Goal: Task Accomplishment & Management: Manage account settings

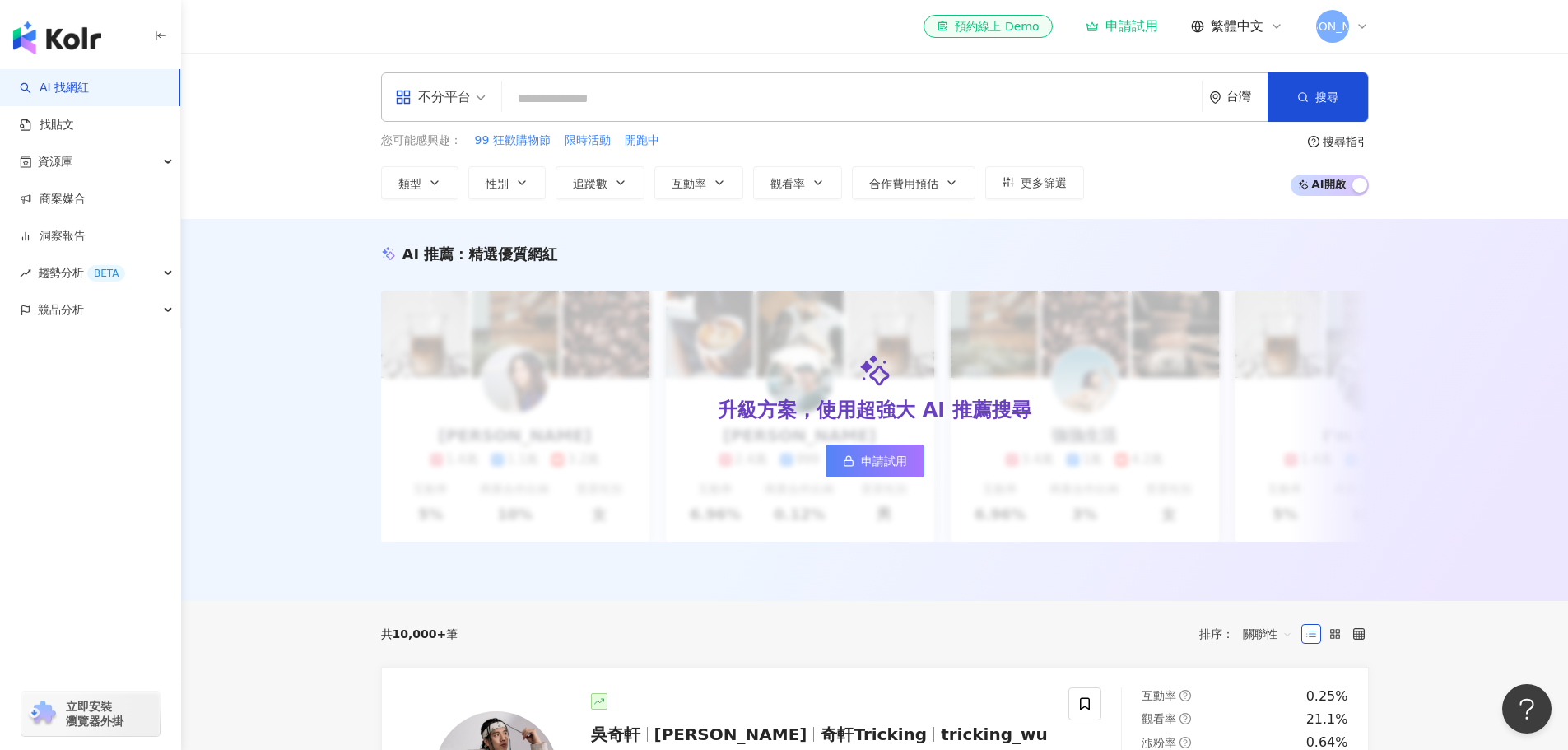
click at [293, 327] on div "AI 推薦 ： 精選優質網紅 升級方案，使用超強大 AI 推薦搜尋 申請試用 Cindy 1.4萬 1.1萬 3.2萬 互動率 5% 商業合作比例 10% 受…" at bounding box center [874, 410] width 1386 height 382
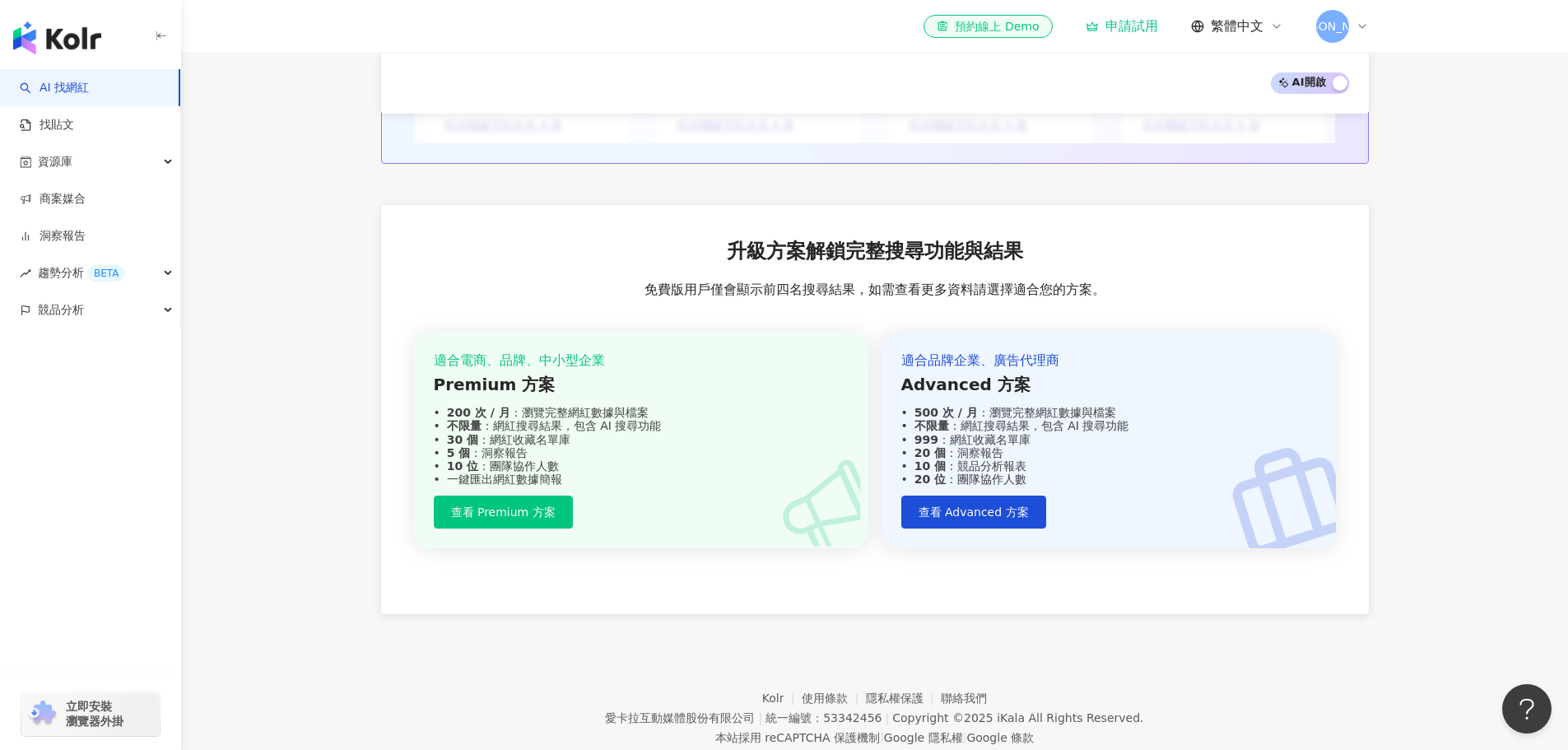
scroll to position [1878, 0]
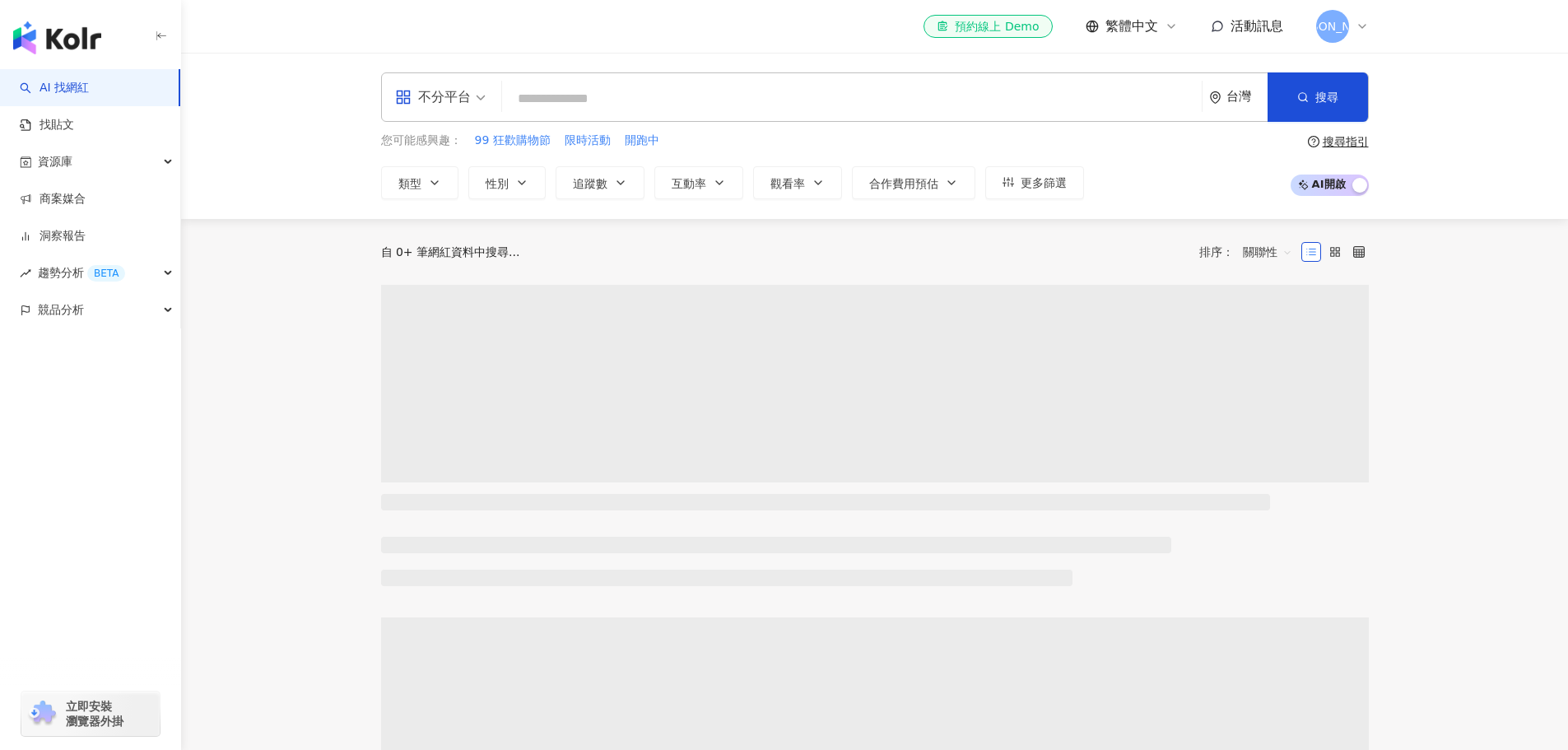
click at [1363, 16] on div "[PERSON_NAME]" at bounding box center [1342, 26] width 52 height 33
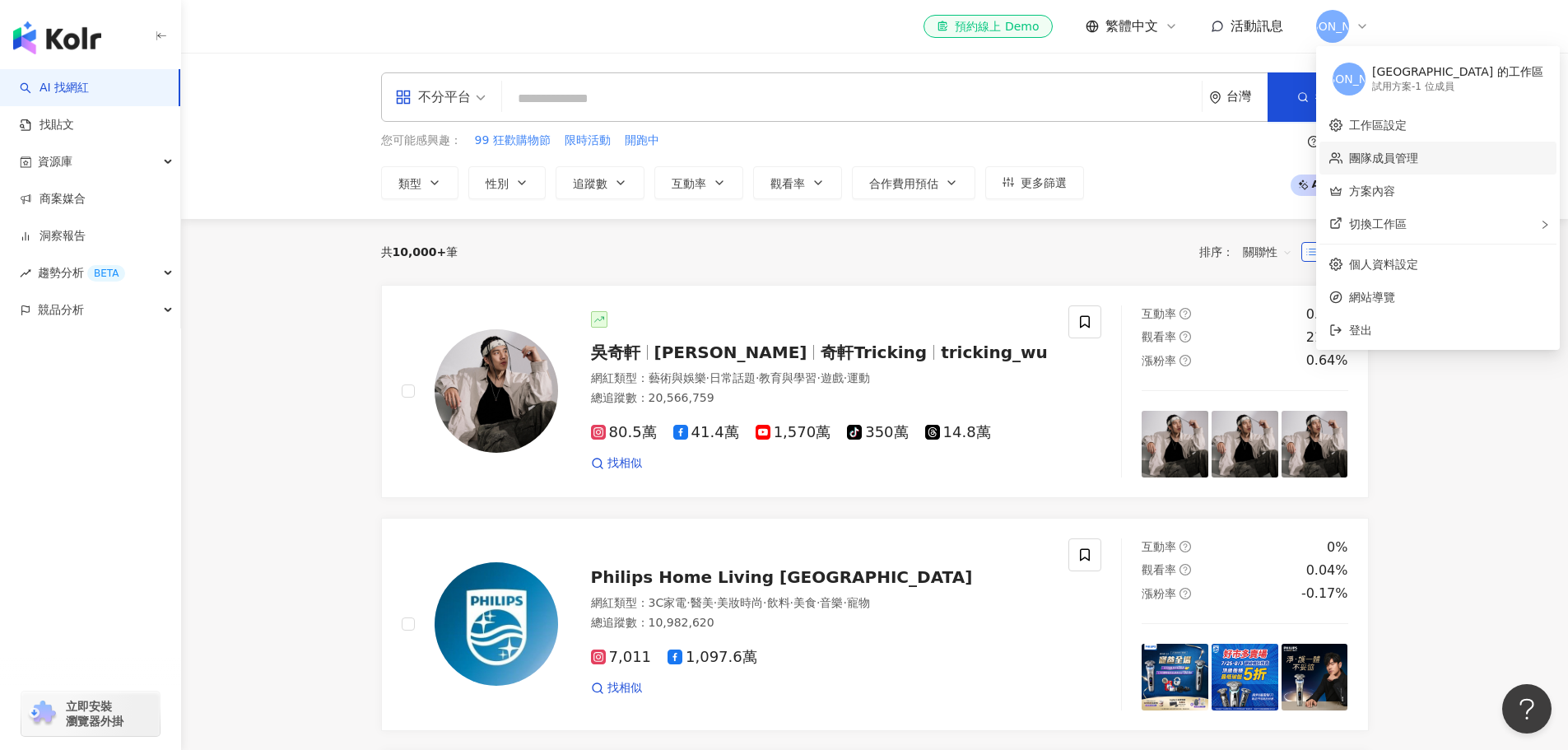
click at [1418, 160] on link "團隊成員管理" at bounding box center [1384, 158] width 69 height 14
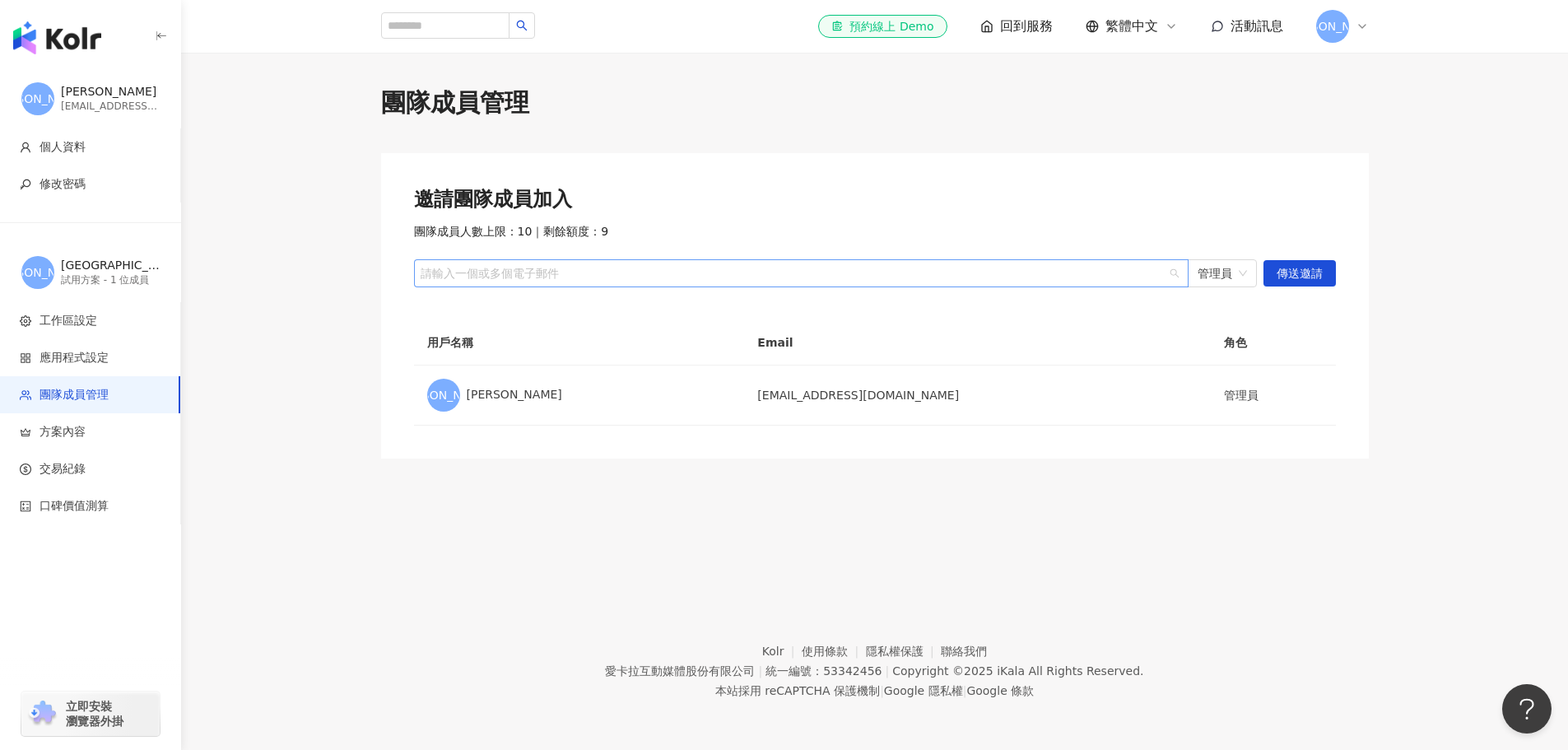
click at [549, 282] on div "請輸入一個或多個電子郵件" at bounding box center [801, 273] width 774 height 28
click at [1216, 269] on span "管理員" at bounding box center [1221, 273] width 49 height 26
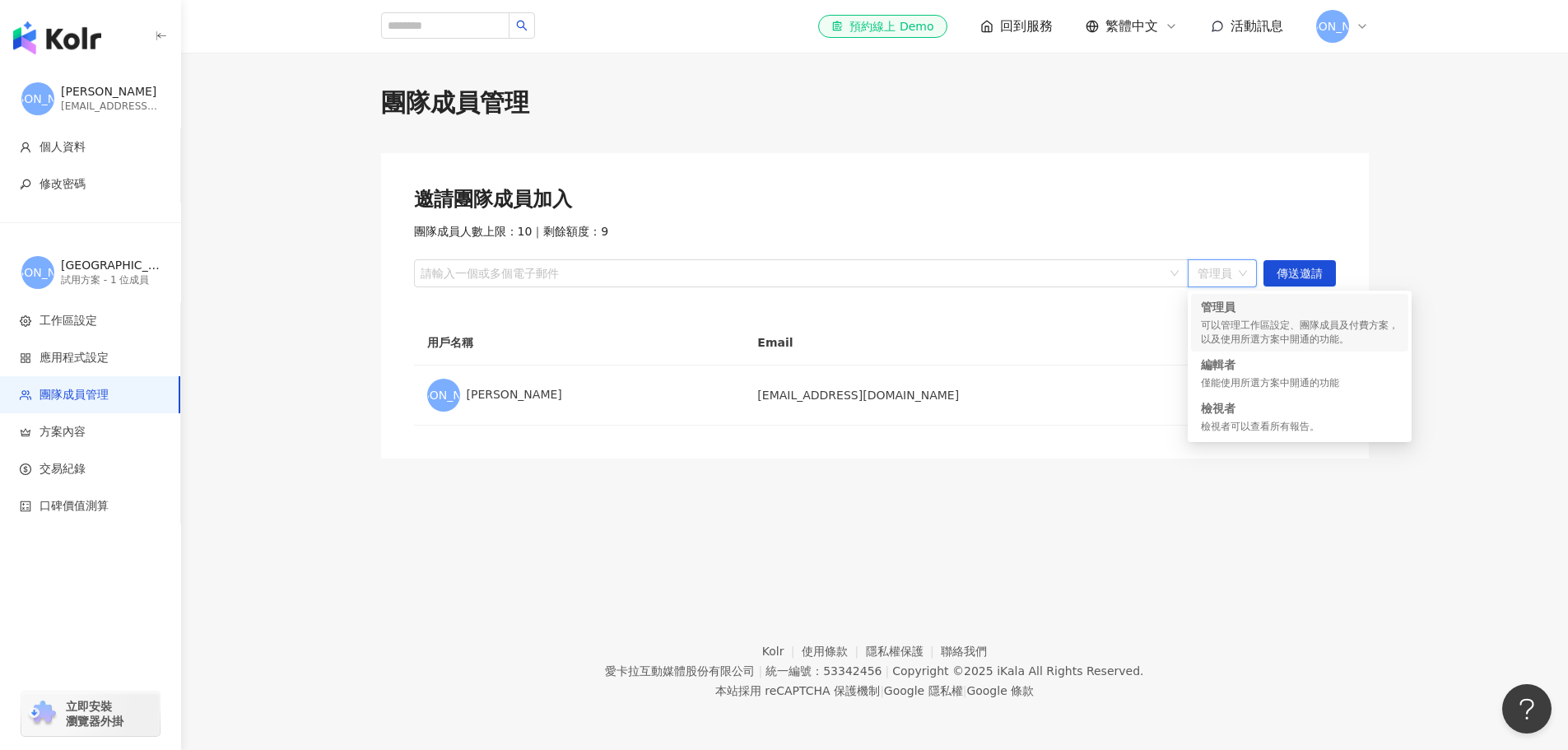
click at [1216, 269] on span "管理員" at bounding box center [1221, 273] width 49 height 26
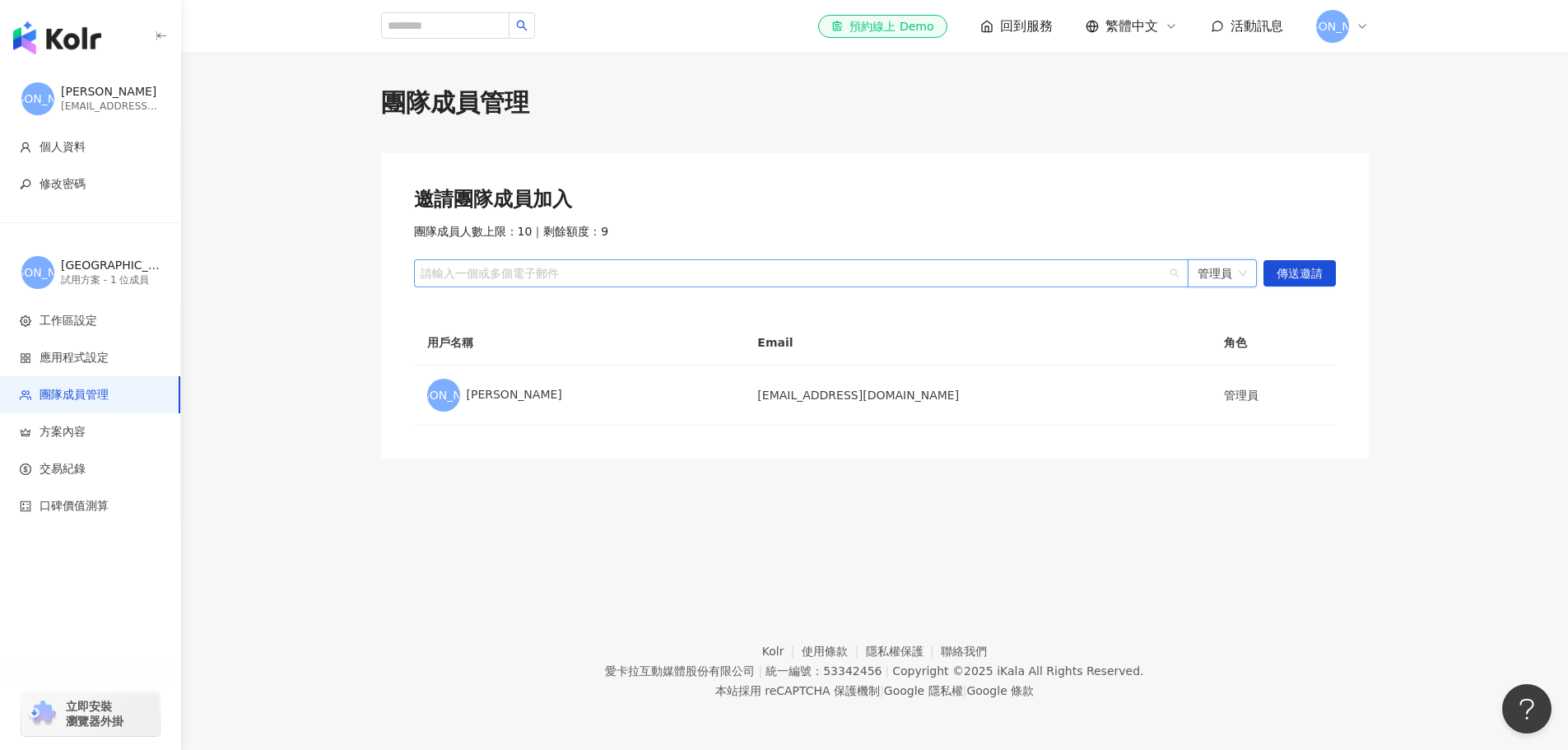
click at [545, 280] on div at bounding box center [793, 273] width 751 height 13
paste input "**********"
type input "**********"
paste input "**********"
type input "**********"
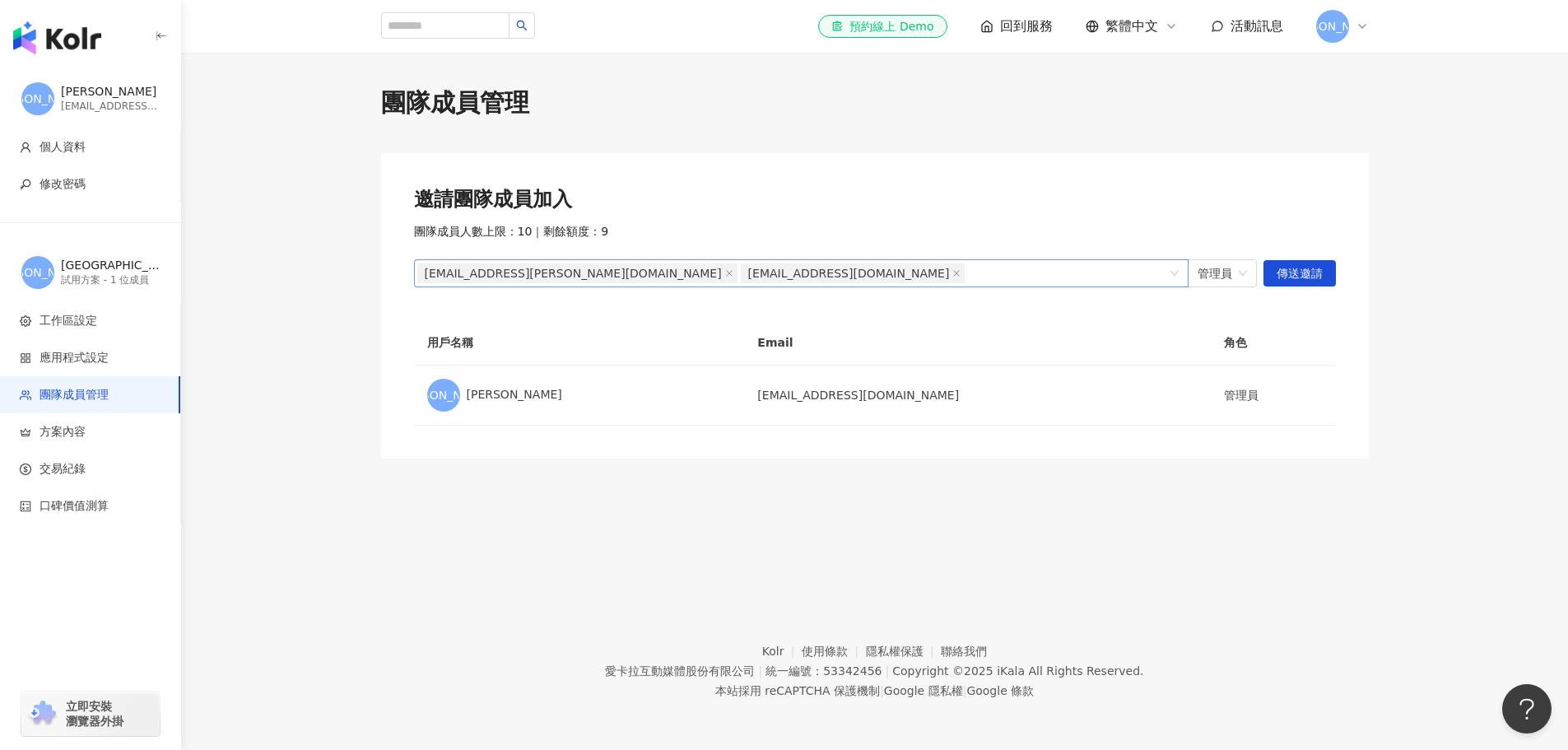
click at [866, 266] on div "mia-lin@vitafoss.com.tw money@vitafoss.com.tw" at bounding box center [793, 273] width 751 height 23
type input "*"
drag, startPoint x: 357, startPoint y: 329, endPoint x: 378, endPoint y: 326, distance: 21.2
click at [357, 329] on div "團隊成員管理 邀請團隊成員加入 團隊成員人數上限：10 ｜ 剩餘額度：9 mia-lin@vitafoss.com.tw money@vitafoss.com…" at bounding box center [875, 271] width 1053 height 373
click at [856, 268] on div "mia-lin@vitafoss.com.tw money@vitafoss.com.tw" at bounding box center [793, 273] width 751 height 23
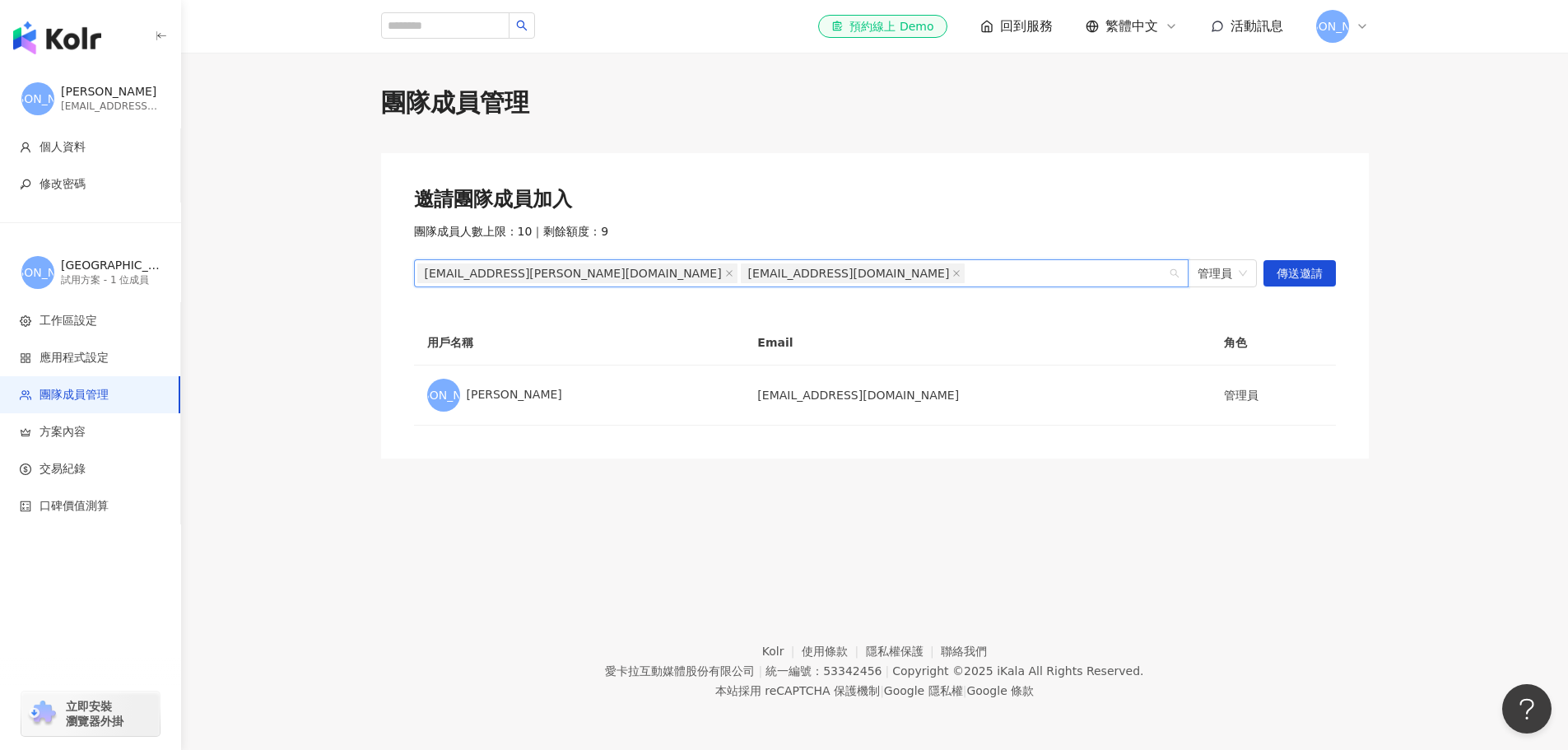
paste input "**********"
type input "**********"
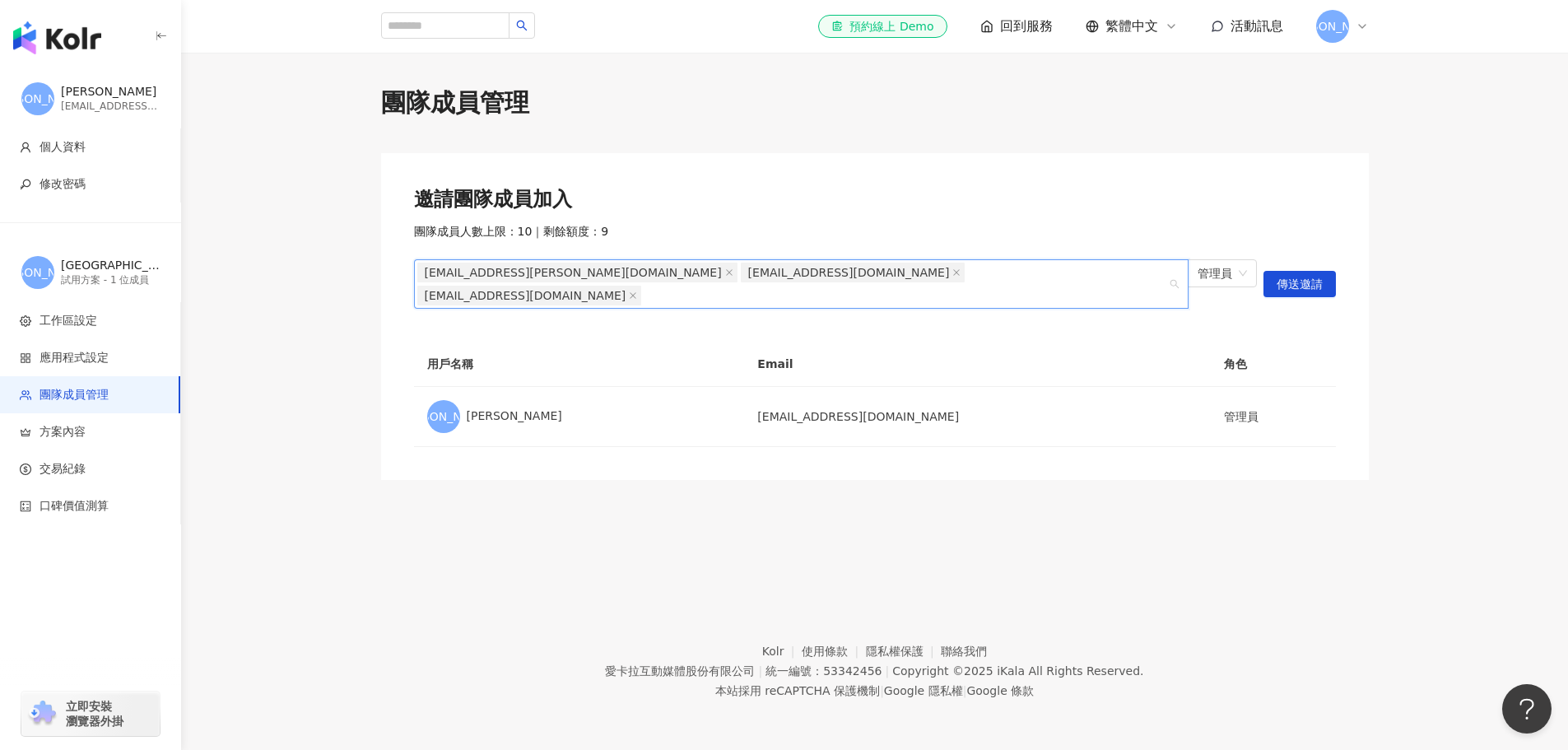
click at [964, 318] on div "邀請團隊成員加入 團隊成員人數上限：10 ｜ 剩餘額度：9 mia-lin@vitafoss.com.tw money@vitafoss.com.tw zen…" at bounding box center [875, 316] width 987 height 326
click at [555, 544] on div "團隊成員管理 邀請團隊成員加入 團隊成員人數上限：10 ｜ 剩餘額度：9 mia-lin@vitafoss.com.tw money@vitafoss.com…" at bounding box center [874, 309] width 1386 height 514
click at [1105, 623] on footer "Kolr 使用條款 隱私權保護 聯絡我們 愛卡拉互動媒體股份有限公司 | 統一編號：53342456 | Copyright © 2025 iKala All…" at bounding box center [874, 659] width 1386 height 183
click at [844, 536] on div "團隊成員管理 邀請團隊成員加入 團隊成員人數上限：10 ｜ 剩餘額度：9 mia-lin@vitafoss.com.tw money@vitafoss.com…" at bounding box center [874, 309] width 1386 height 514
click at [1223, 269] on span "管理員" at bounding box center [1221, 273] width 49 height 26
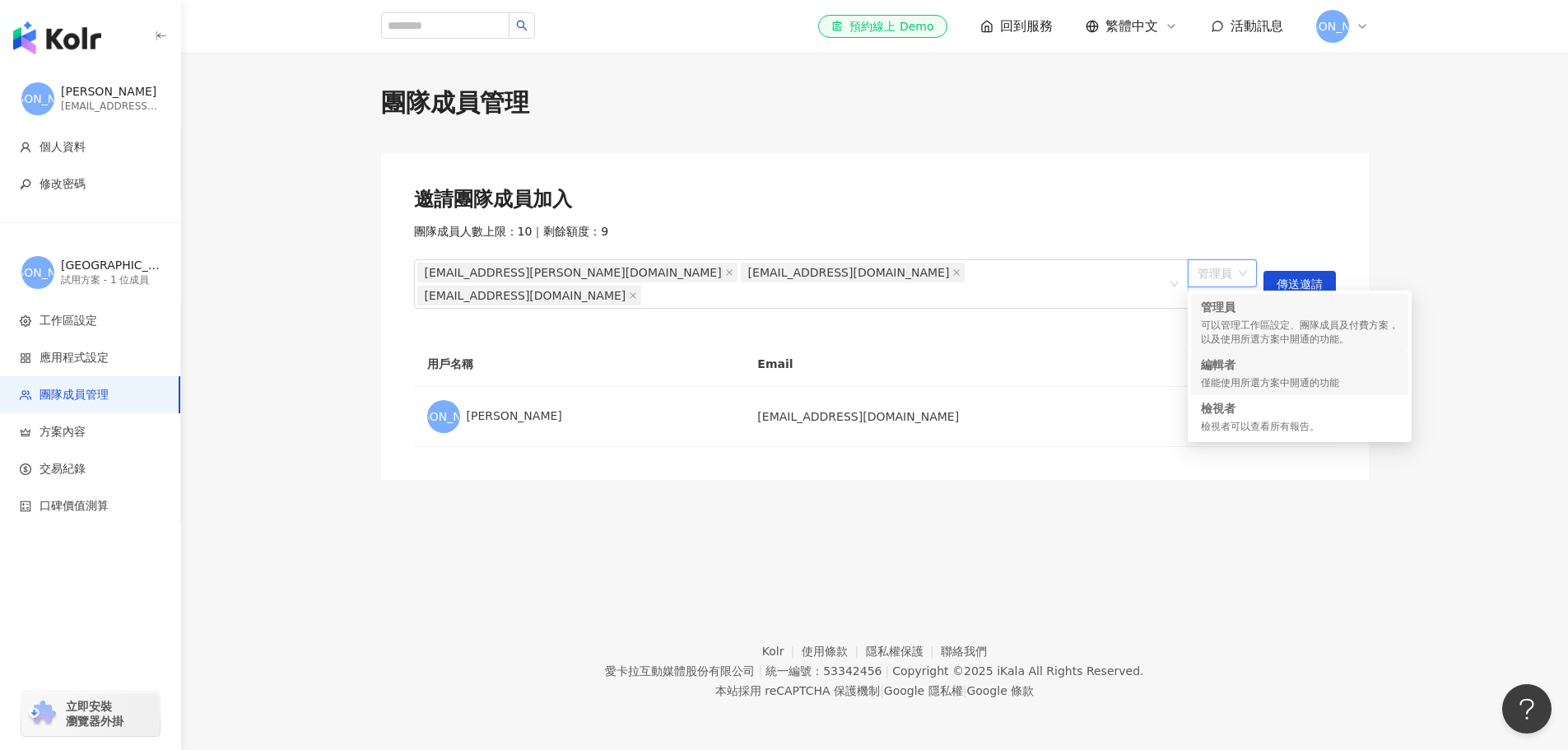
click at [1284, 384] on div "僅能使用所選方案中開通的功能" at bounding box center [1299, 383] width 198 height 14
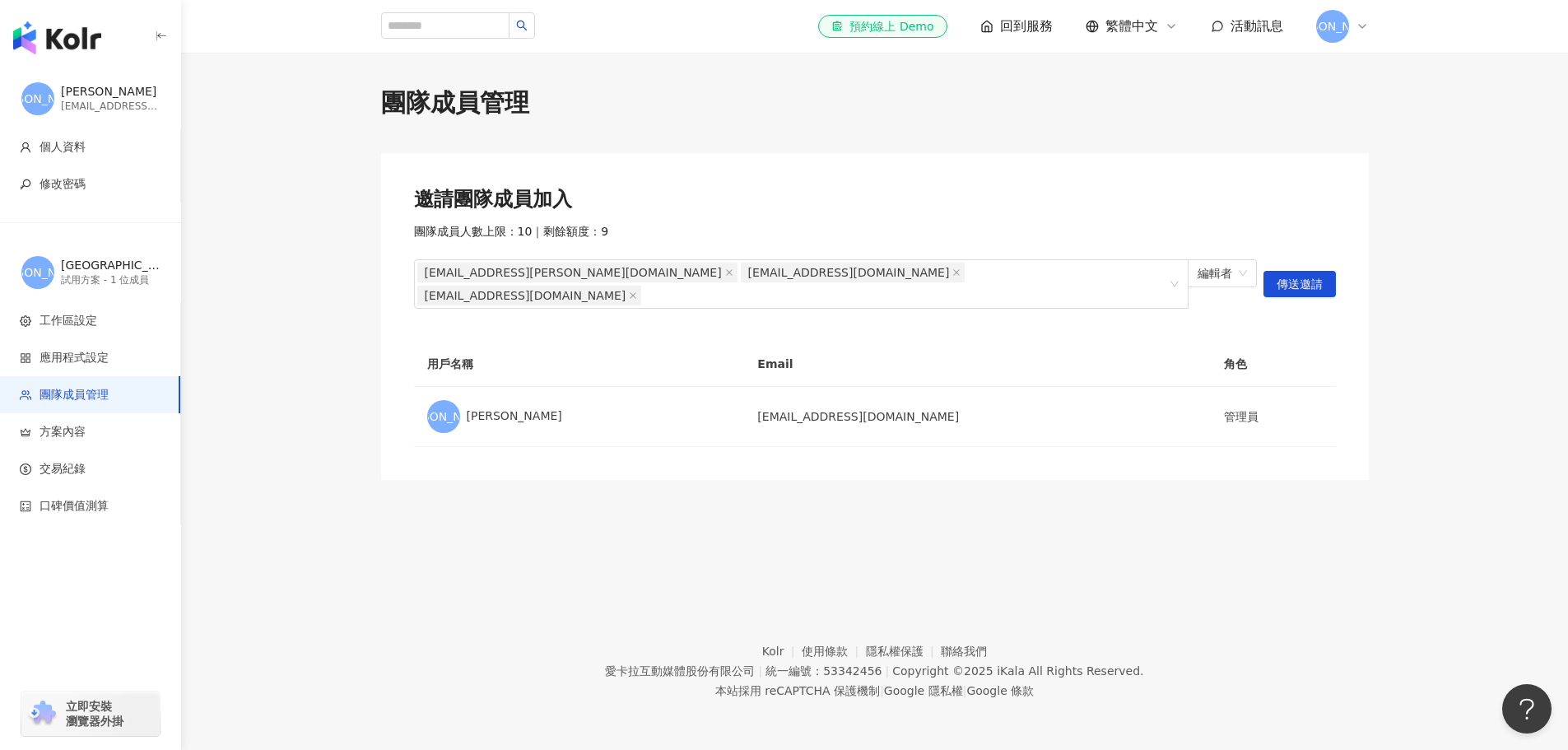
click at [553, 578] on footer "Kolr 使用條款 隱私權保護 聯絡我們 愛卡拉互動媒體股份有限公司 | 統一編號：53342456 | Copyright © 2025 iKala All…" at bounding box center [874, 659] width 1386 height 183
click at [430, 571] on footer "Kolr 使用條款 隱私權保護 聯絡我們 愛卡拉互動媒體股份有限公司 | 統一編號：53342456 | Copyright © 2025 iKala All…" at bounding box center [874, 659] width 1386 height 183
click at [1313, 273] on span "傳送邀請" at bounding box center [1299, 284] width 46 height 26
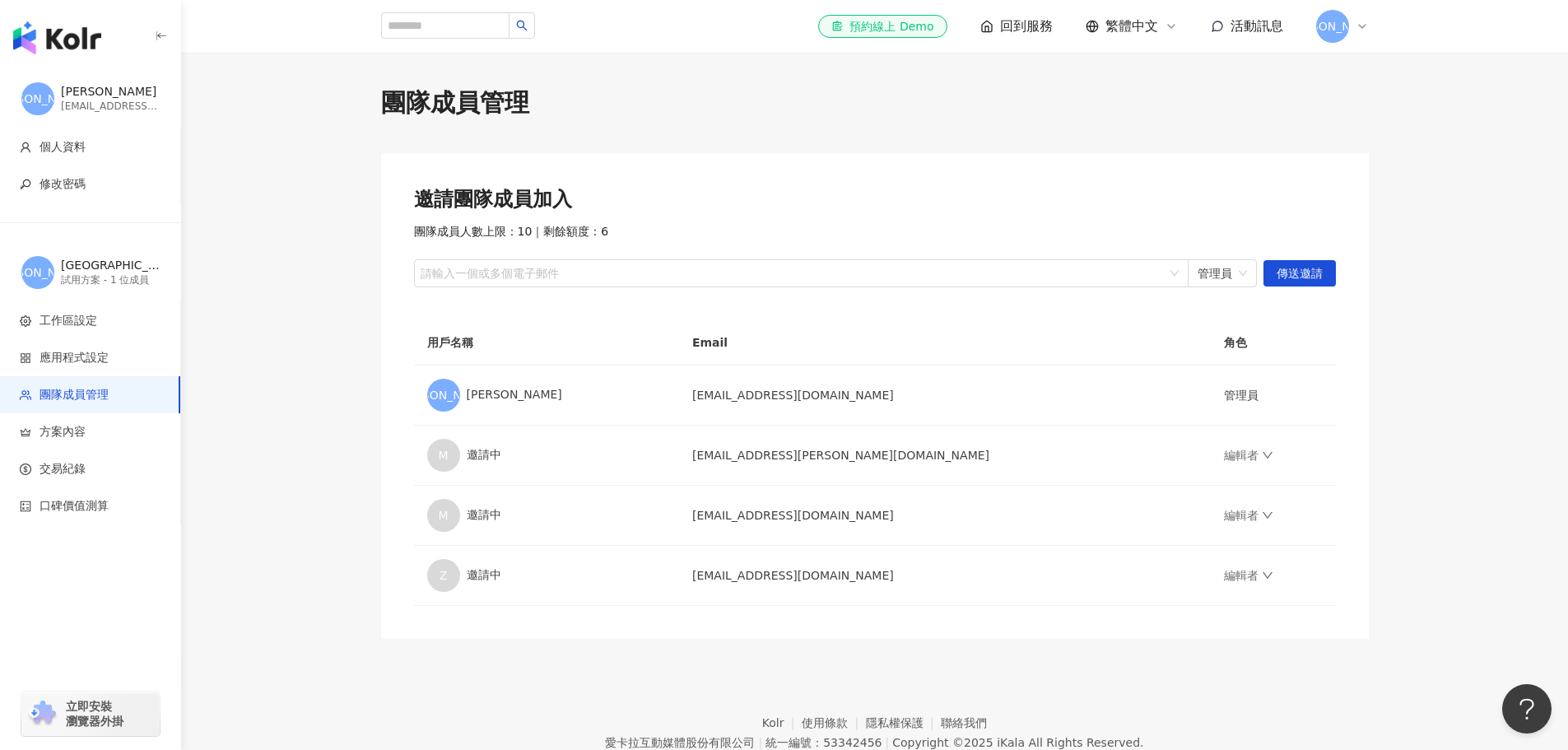
click at [370, 400] on div "團隊成員管理 邀請團隊成員加入 團隊成員人數上限：10 ｜ 剩餘額度：6 請輸入一個或多個電子郵件 管理員 傳送邀請 用戶名稱 Email 角色 永 永邑 a…" at bounding box center [875, 362] width 1053 height 553
click at [482, 459] on div "M 邀請中" at bounding box center [546, 455] width 238 height 33
click at [1261, 451] on icon "down" at bounding box center [1267, 456] width 12 height 12
click at [1520, 424] on main "團隊成員管理 邀請團隊成員加入 團隊成員人數上限：10 ｜ 剩餘額度：6 請輸入一個或多個電子郵件 管理員 傳送邀請 用戶名稱 Email 角色 永 永邑 a…" at bounding box center [874, 362] width 1386 height 553
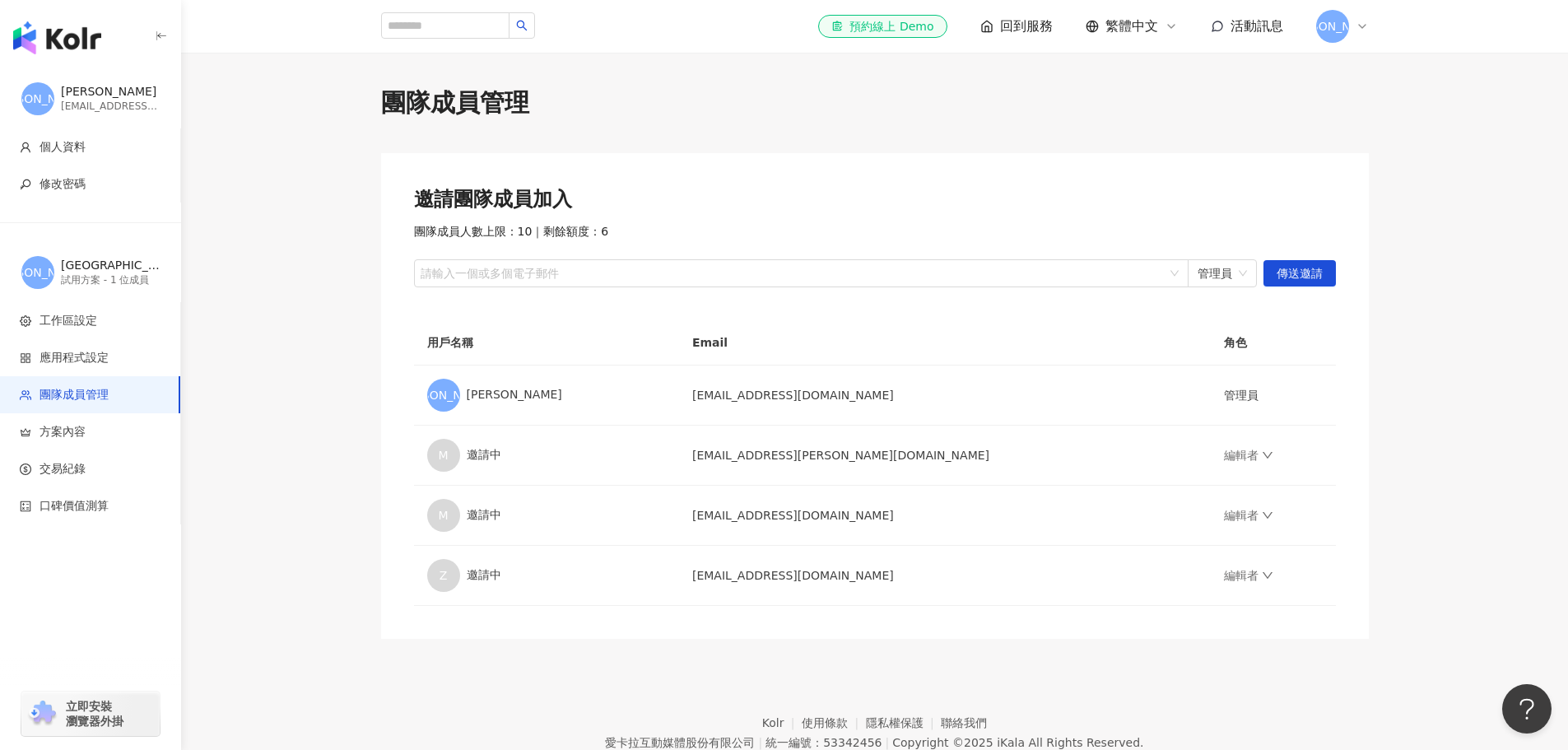
click at [250, 443] on main "團隊成員管理 邀請團隊成員加入 團隊成員人數上限：10 ｜ 剩餘額度：6 請輸入一個或多個電子郵件 管理員 傳送邀請 用戶名稱 Email 角色 永 永邑 a…" at bounding box center [874, 362] width 1386 height 553
click at [1326, 42] on span "[PERSON_NAME]" at bounding box center [1332, 26] width 33 height 33
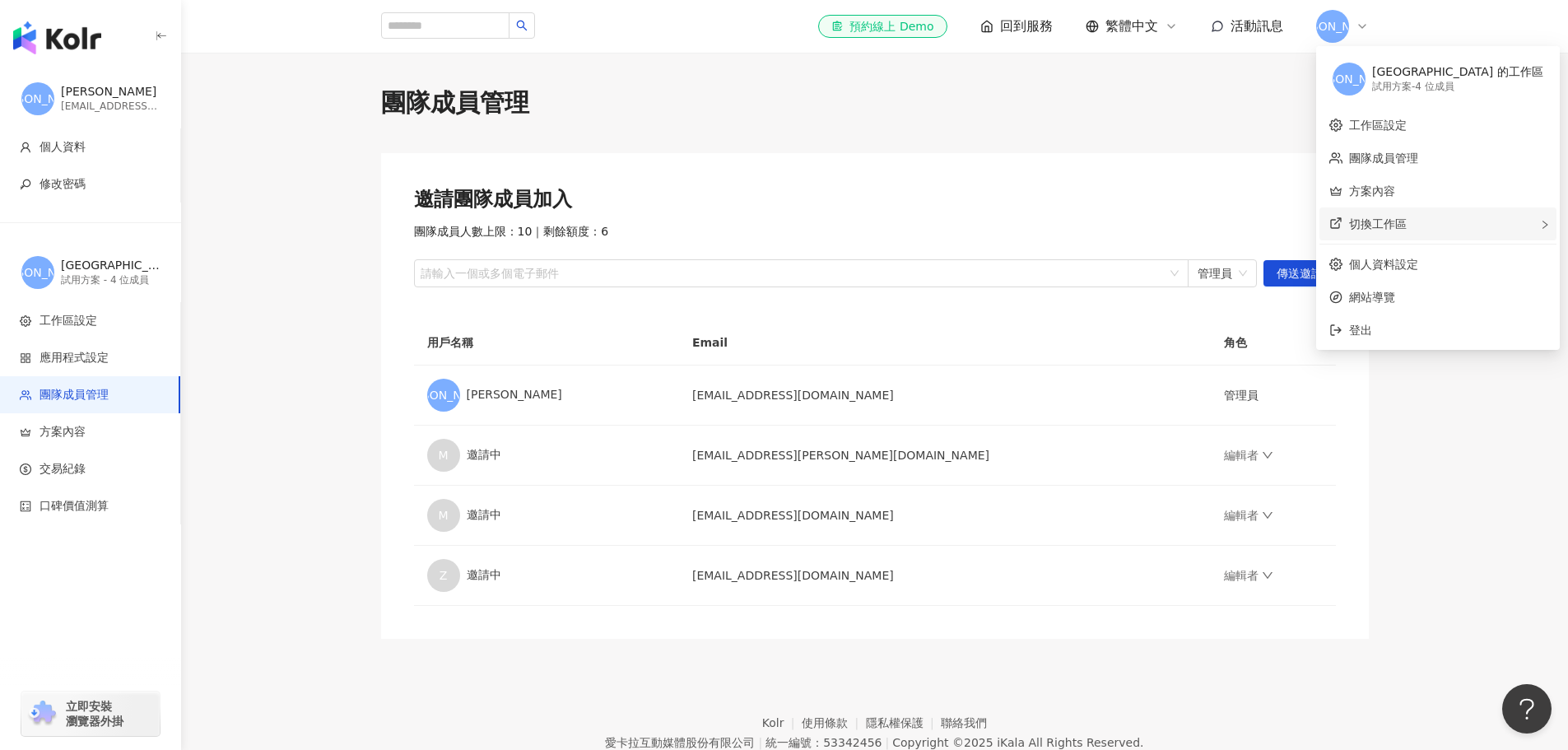
click at [1425, 218] on div "切換工作區" at bounding box center [1438, 223] width 237 height 33
click at [1390, 156] on link "團隊成員管理" at bounding box center [1384, 158] width 69 height 14
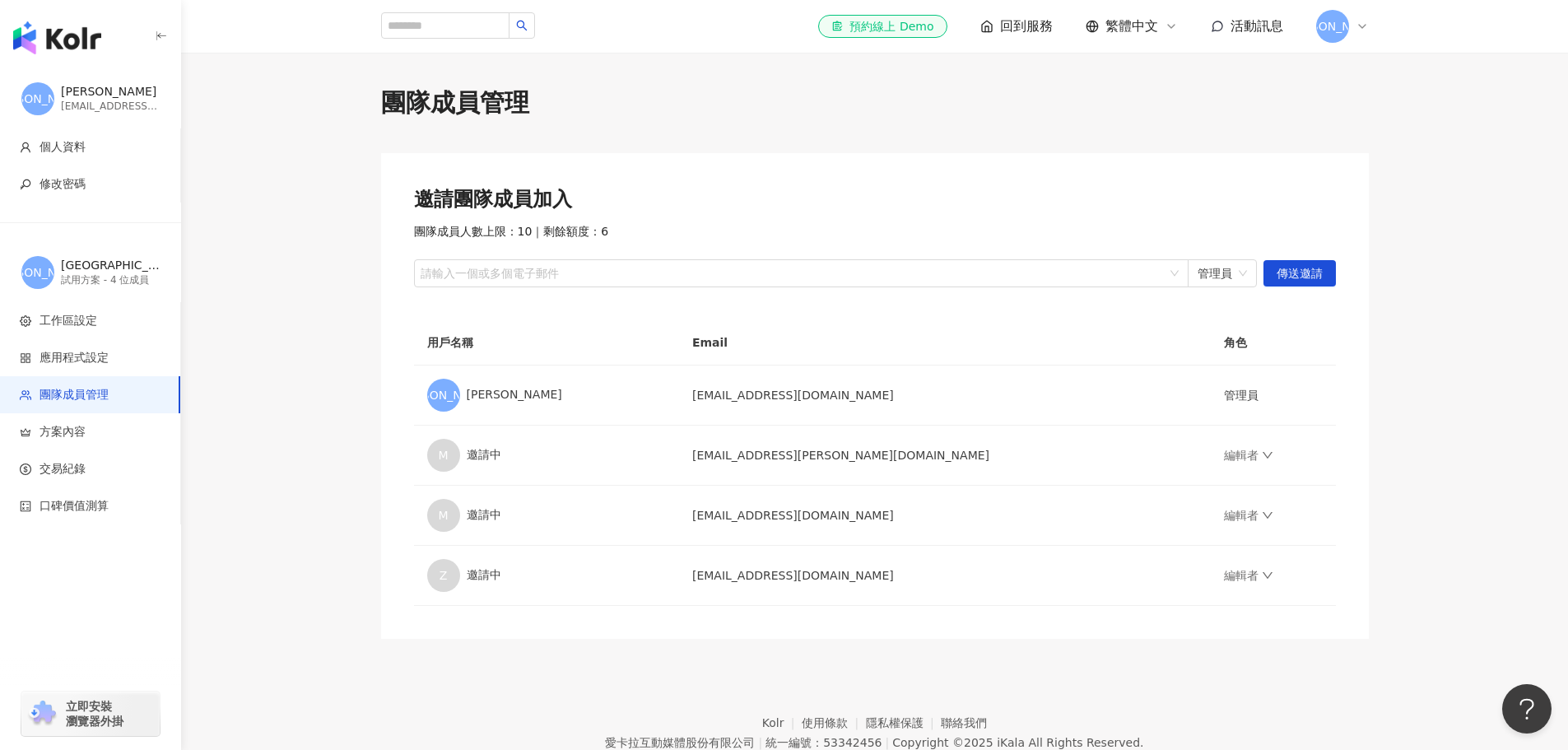
click at [334, 298] on main "團隊成員管理 邀請團隊成員加入 團隊成員人數上限：10 ｜ 剩餘額度：6 請輸入一個或多個電子郵件 管理員 傳送邀請 用戶名稱 Email 角色 永 永邑 a…" at bounding box center [874, 362] width 1386 height 553
drag, startPoint x: 335, startPoint y: 316, endPoint x: 357, endPoint y: 320, distance: 22.4
click at [335, 316] on main "團隊成員管理 邀請團隊成員加入 團隊成員人數上限：10 ｜ 剩餘額度：6 請輸入一個或多個電子郵件 管理員 傳送邀請 用戶名稱 Email 角色 永 永邑 […" at bounding box center [874, 362] width 1386 height 553
drag, startPoint x: 358, startPoint y: 246, endPoint x: 345, endPoint y: 197, distance: 50.7
click at [358, 246] on div "團隊成員管理 邀請團隊成員加入 團隊成員人數上限：10 ｜ 剩餘額度：6 請輸入一個或多個電子郵件 管理員 傳送邀請 用戶名稱 Email 角色 永 永邑 […" at bounding box center [875, 362] width 1053 height 553
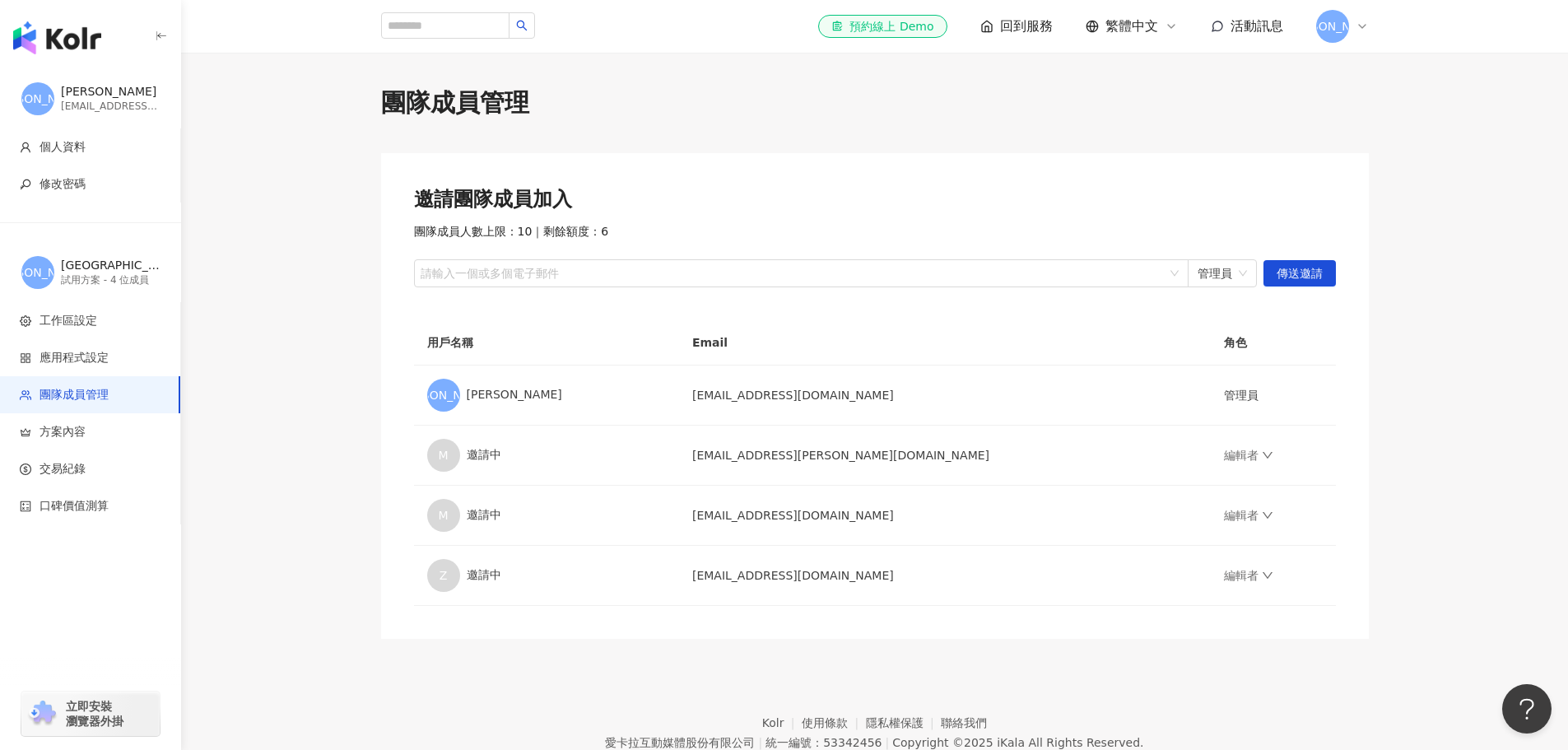
click at [345, 452] on main "團隊成員管理 邀請團隊成員加入 團隊成員人數上限：10 ｜ 剩餘額度：6 請輸入一個或多個電子郵件 管理員 傳送邀請 用戶名稱 Email 角色 永 永邑 a…" at bounding box center [874, 362] width 1386 height 553
click at [1224, 452] on link "編輯者" at bounding box center [1248, 456] width 49 height 14
click at [1448, 429] on main "團隊成員管理 邀請團隊成員加入 團隊成員人數上限：10 ｜ 剩餘額度：6 請輸入一個或多個電子郵件 管理員 傳送邀請 用戶名稱 Email 角色 永 永邑 a…" at bounding box center [874, 362] width 1386 height 553
click at [336, 173] on main "團隊成員管理 邀請團隊成員加入 團隊成員人數上限：10 ｜ 剩餘額度：6 請輸入一個或多個電子郵件 管理員 傳送邀請 用戶名稱 Email 角色 永 永邑 a…" at bounding box center [874, 362] width 1386 height 553
click at [1406, 590] on main "團隊成員管理 邀請團隊成員加入 團隊成員人數上限：10 ｜ 剩餘額度：6 請輸入一個或多個電子郵件 管理員 傳送邀請 用戶名稱 Email 角色 永 永邑 a…" at bounding box center [874, 362] width 1386 height 553
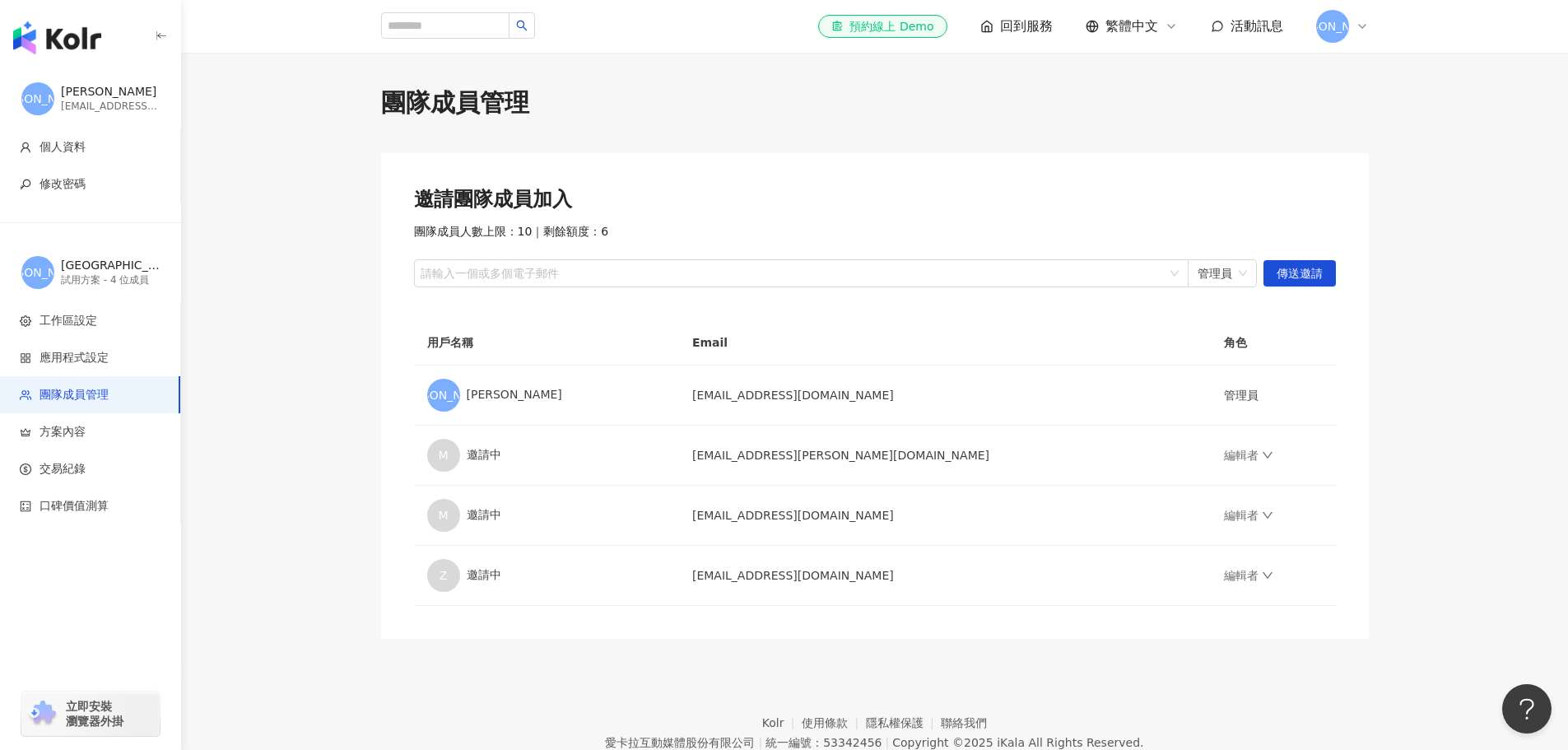
click at [1329, 22] on span "[PERSON_NAME]" at bounding box center [1331, 25] width 96 height 18
click at [1209, 99] on div "團隊成員管理" at bounding box center [875, 102] width 987 height 35
drag, startPoint x: 1482, startPoint y: 296, endPoint x: 1186, endPoint y: 515, distance: 368.2
click at [1482, 296] on main "團隊成員管理 邀請團隊成員加入 團隊成員人數上限：10 ｜ 剩餘額度：6 請輸入一個或多個電子郵件 管理員 傳送邀請 用戶名稱 Email 角色 永 永邑 a…" at bounding box center [874, 362] width 1386 height 553
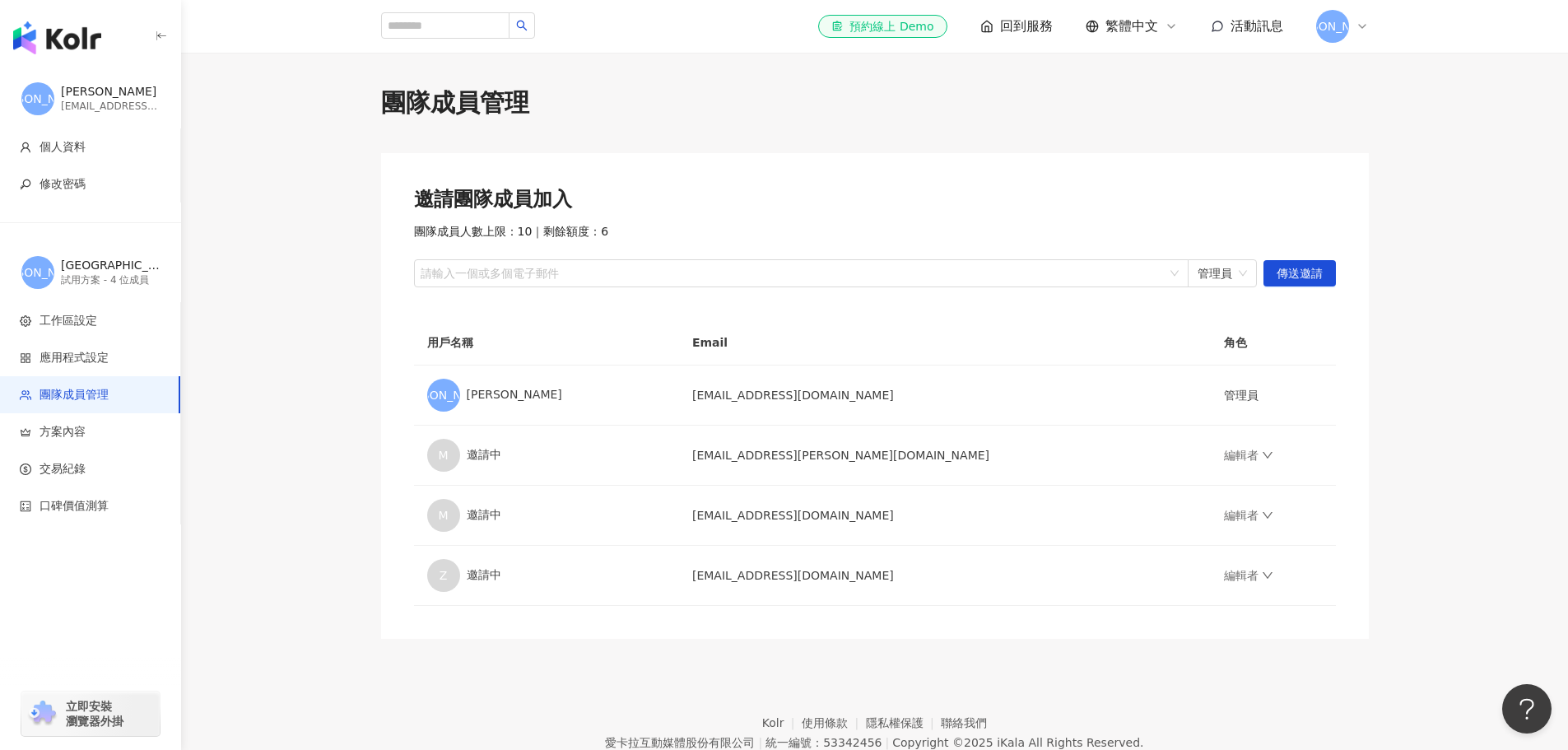
click at [1421, 389] on main "團隊成員管理 邀請團隊成員加入 團隊成員人數上限：10 ｜ 剩餘額度：6 請輸入一個或多個電子郵件 管理員 傳送邀請 用戶名稱 Email 角色 永 永邑 a…" at bounding box center [874, 362] width 1386 height 553
click at [294, 114] on main "團隊成員管理 邀請團隊成員加入 團隊成員人數上限：10 ｜ 剩餘額度：6 請輸入一個或多個電子郵件 管理員 傳送邀請 用戶名稱 Email 角色 永 永邑 a…" at bounding box center [874, 362] width 1386 height 553
click at [316, 167] on main "團隊成員管理 邀請團隊成員加入 團隊成員人數上限：10 ｜ 剩餘額度：6 請輸入一個或多個電子郵件 管理員 傳送邀請 用戶名稱 Email 角色 永 永邑 a…" at bounding box center [874, 362] width 1386 height 553
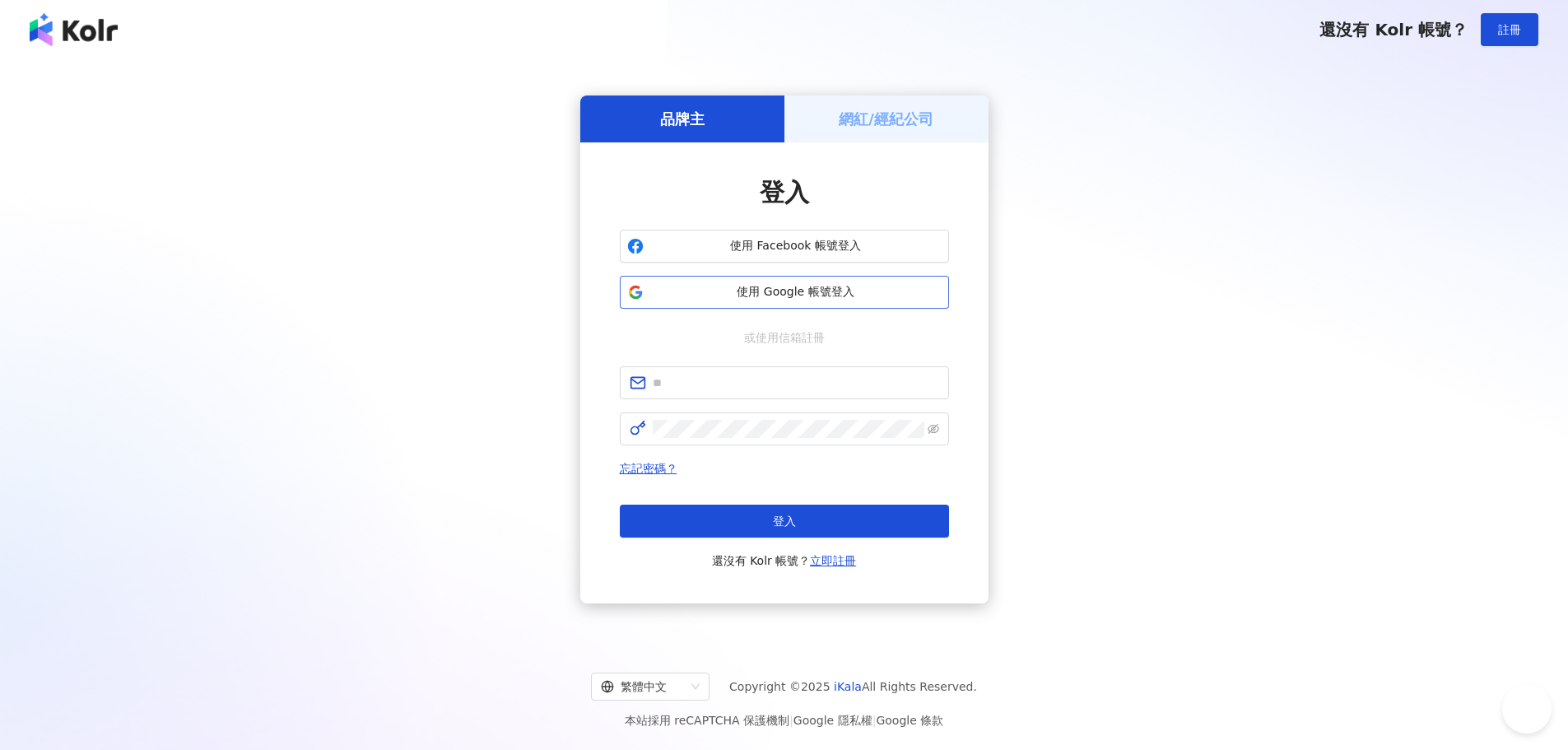
click at [768, 296] on span "使用 Google 帳號登入" at bounding box center [795, 292] width 292 height 16
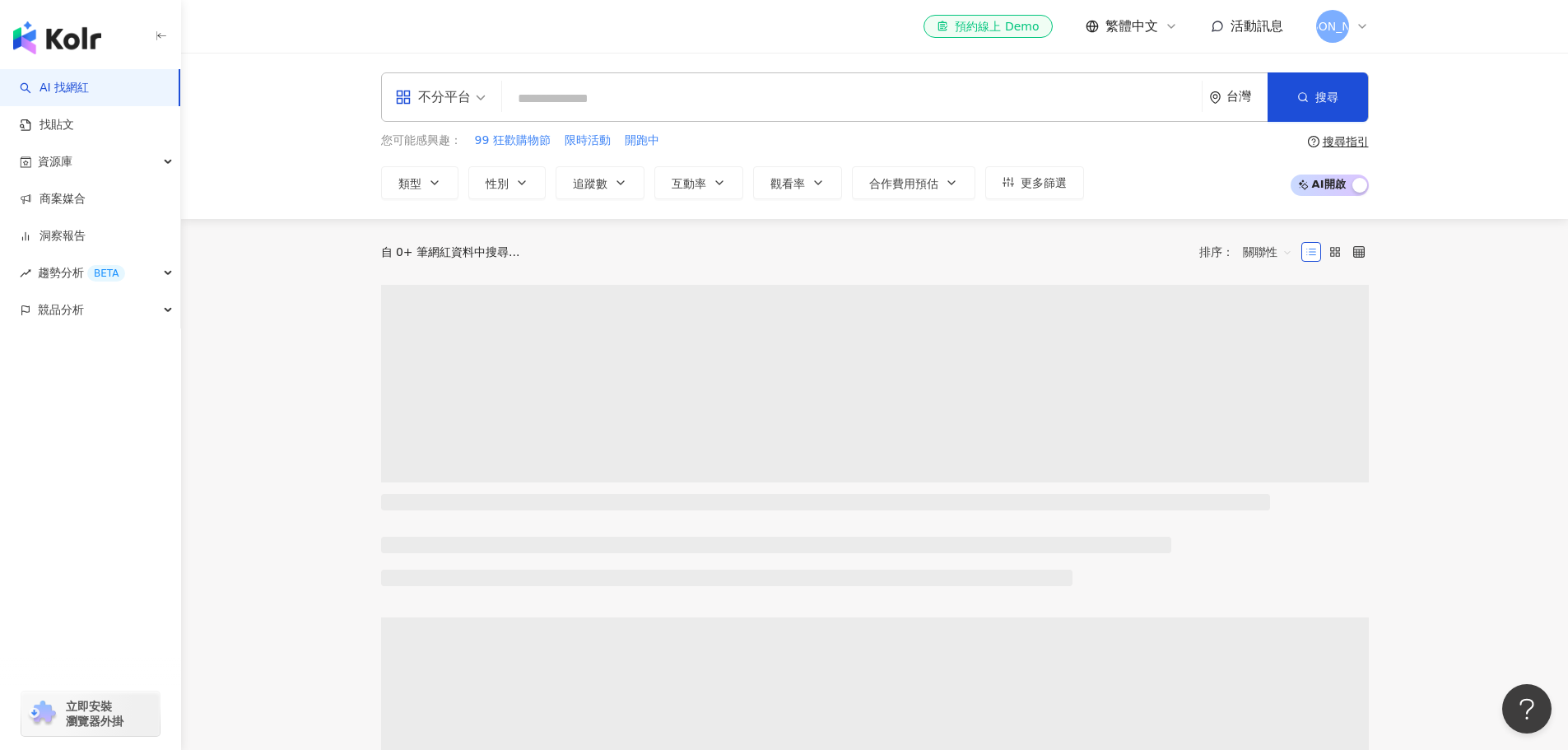
click at [1351, 30] on div "[PERSON_NAME]" at bounding box center [1342, 26] width 52 height 33
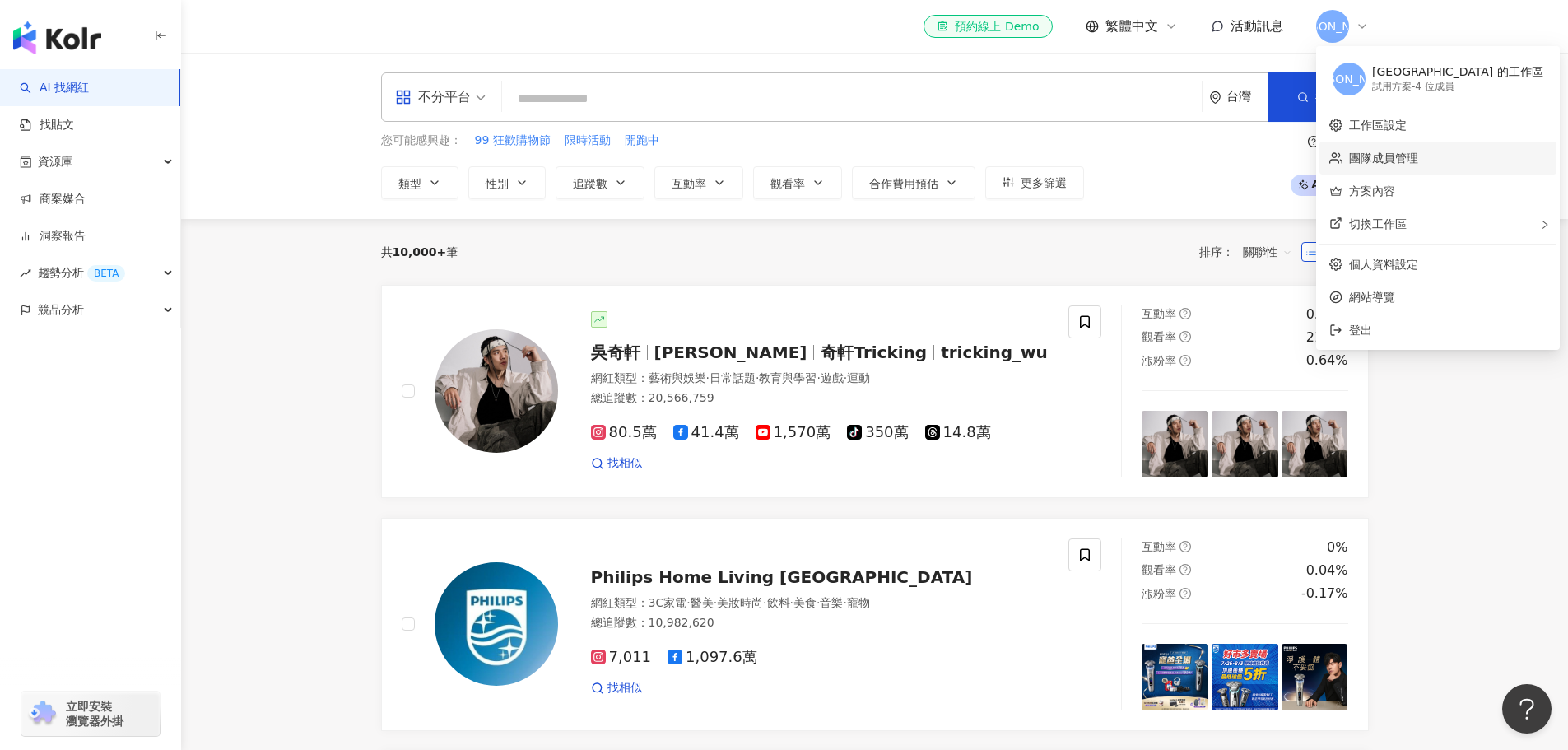
click at [1382, 152] on link "團隊成員管理" at bounding box center [1384, 158] width 69 height 14
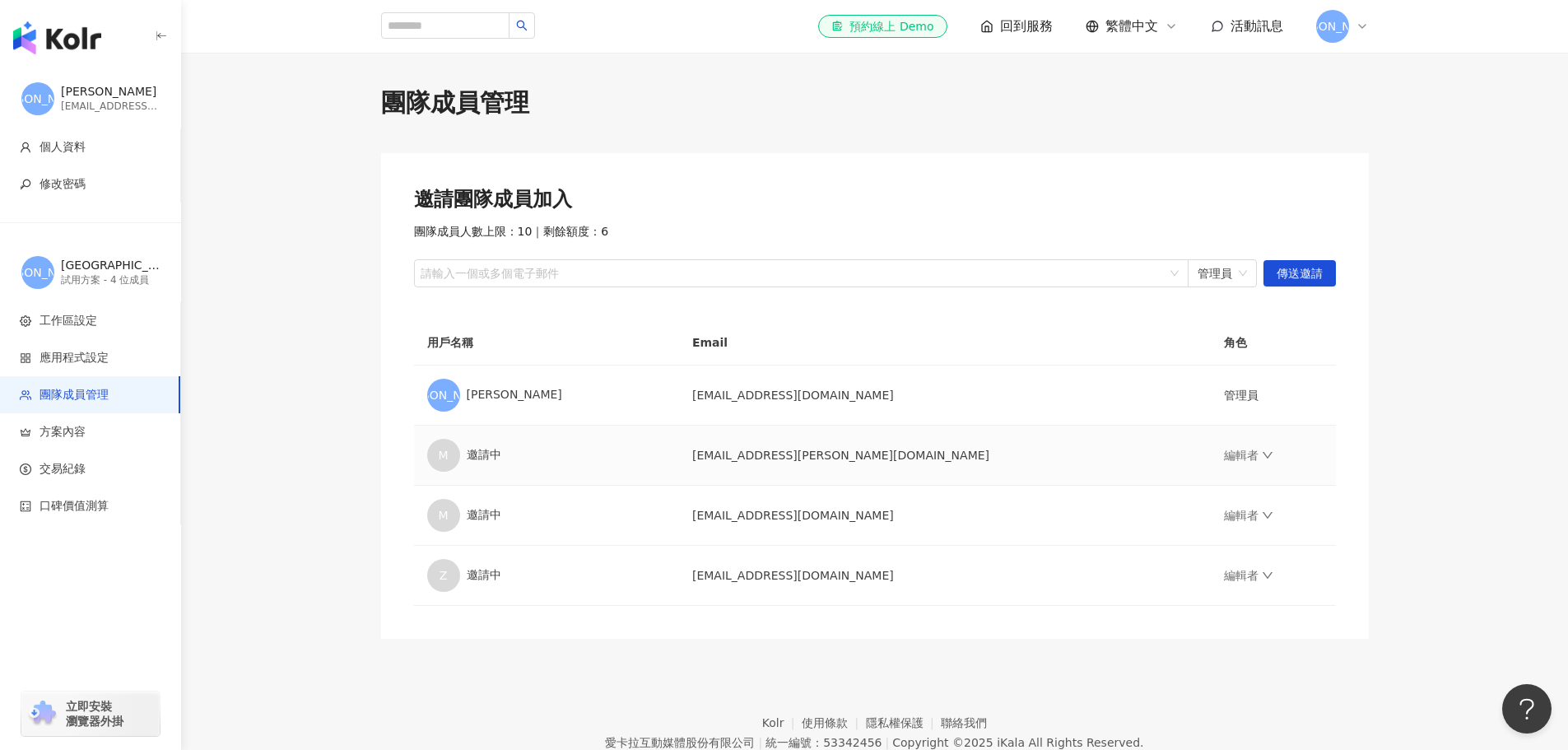
click at [1210, 445] on td "編輯者" at bounding box center [1273, 455] width 125 height 60
click at [1224, 450] on link "編輯者" at bounding box center [1248, 456] width 49 height 14
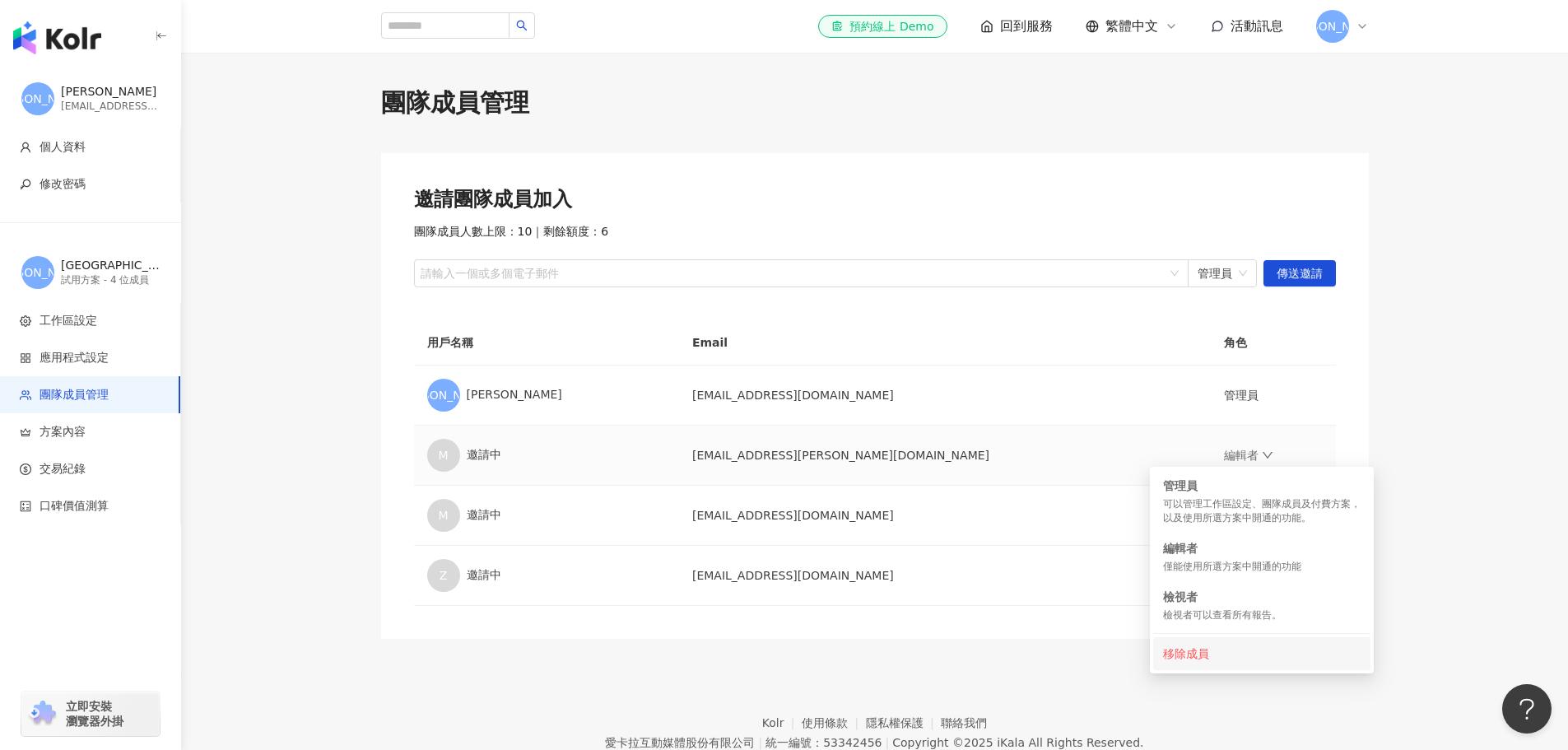
click at [1218, 659] on div "移除成員" at bounding box center [1262, 653] width 198 height 18
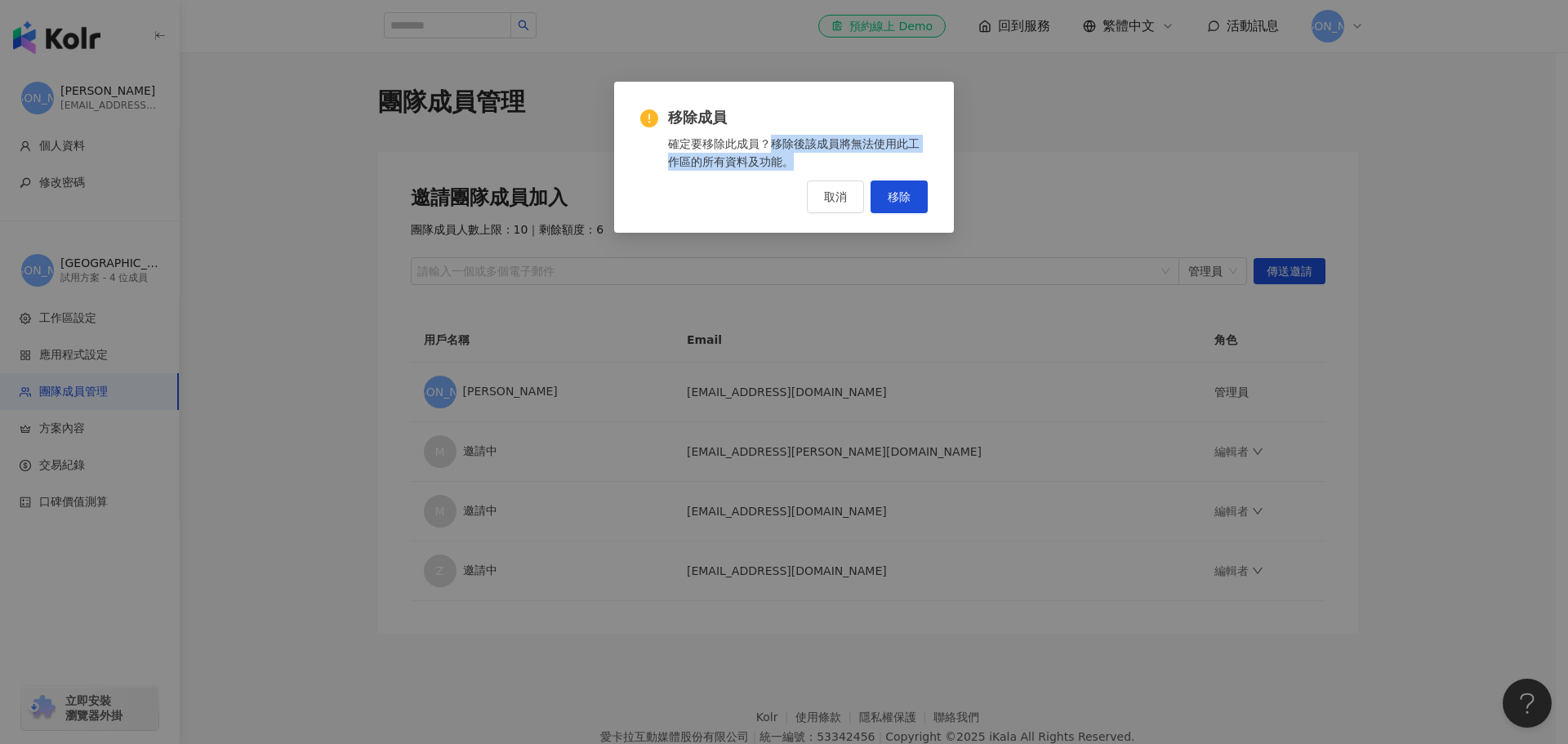
drag, startPoint x: 777, startPoint y: 145, endPoint x: 795, endPoint y: 158, distance: 22.2
click at [795, 158] on div "確定要移除此成員？移除後該成員將無法使用此工作區的所有資料及功能。" at bounding box center [798, 153] width 260 height 36
click at [899, 193] on span "移除" at bounding box center [899, 197] width 23 height 13
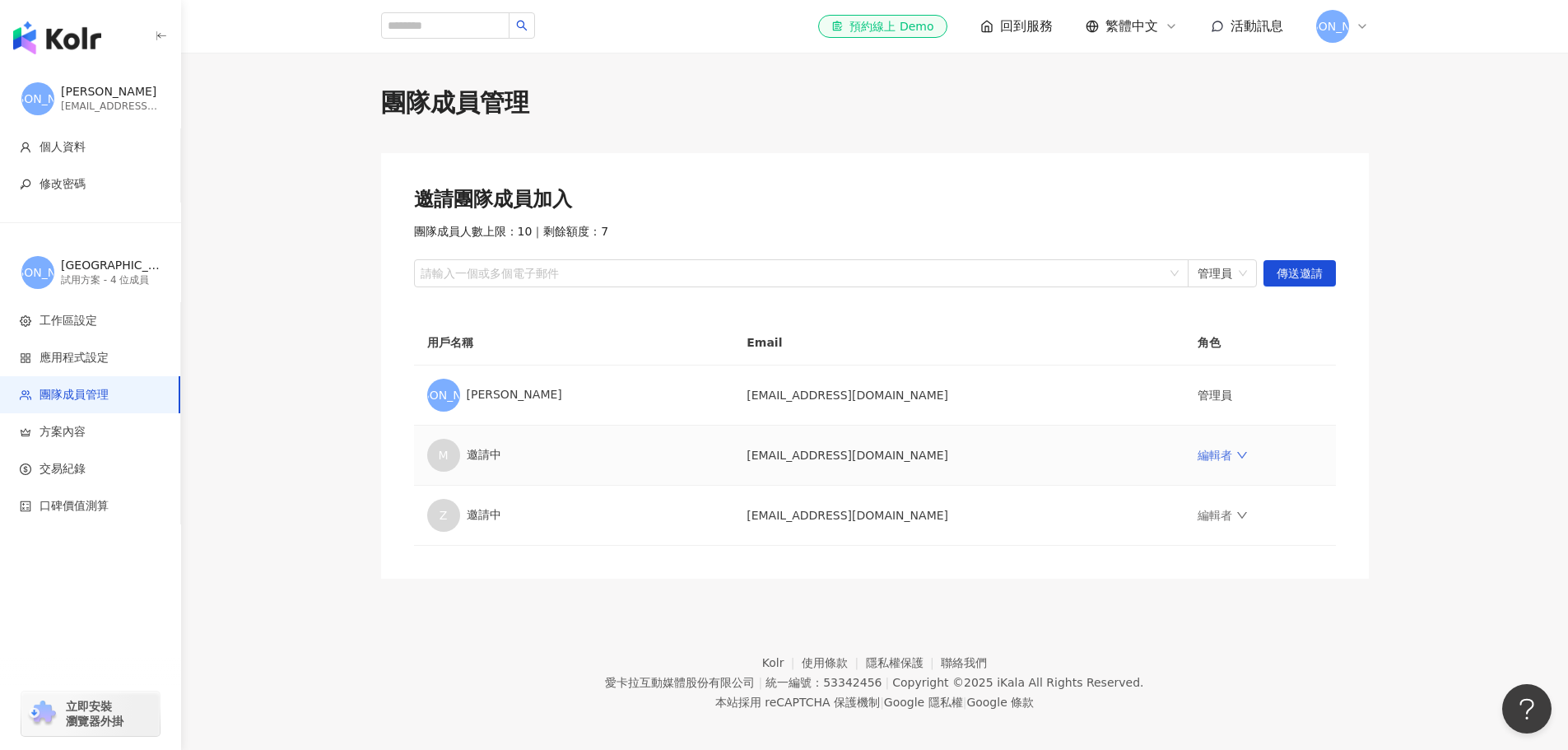
click at [1236, 457] on icon "down" at bounding box center [1242, 456] width 12 height 12
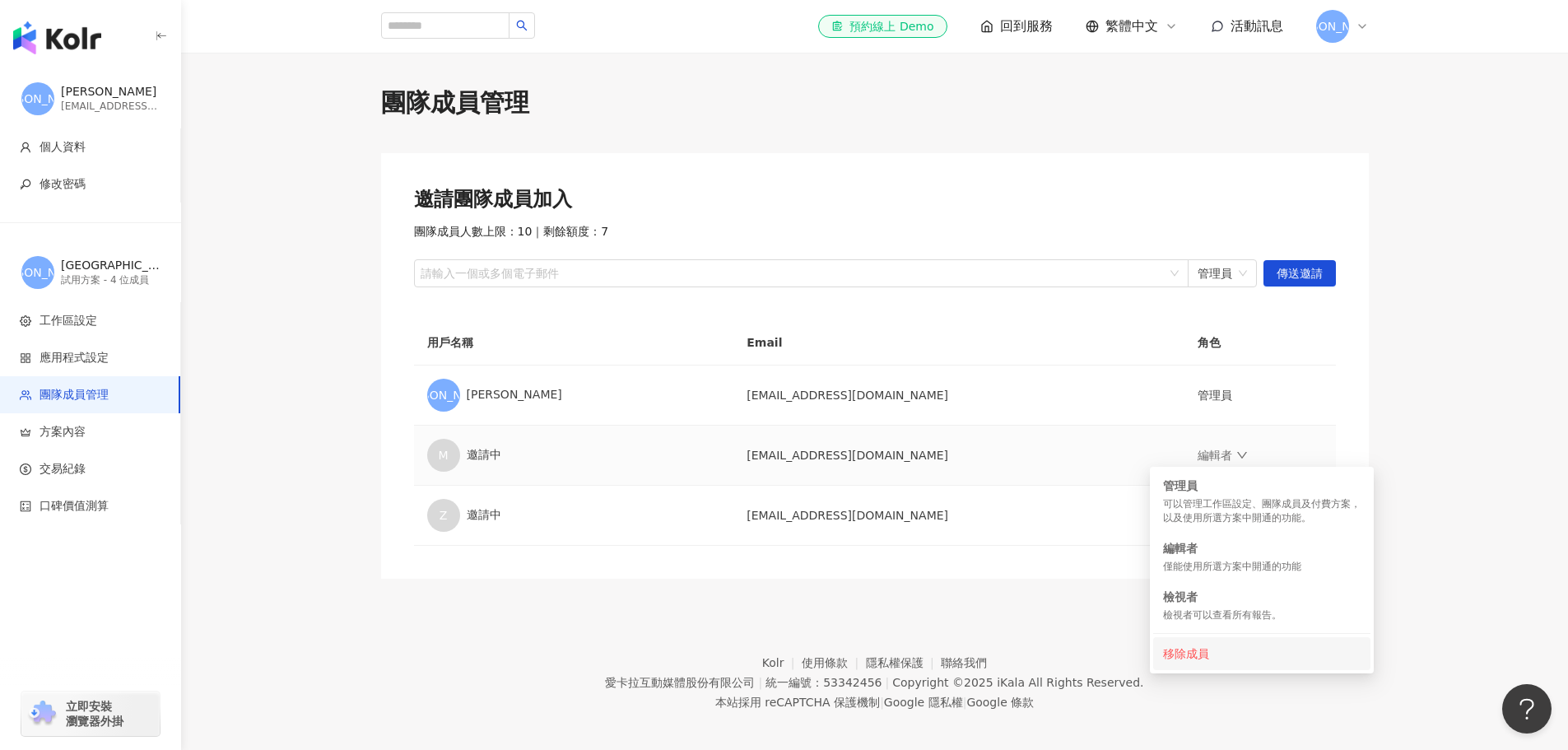
click at [1243, 642] on li "移除成員" at bounding box center [1261, 653] width 217 height 33
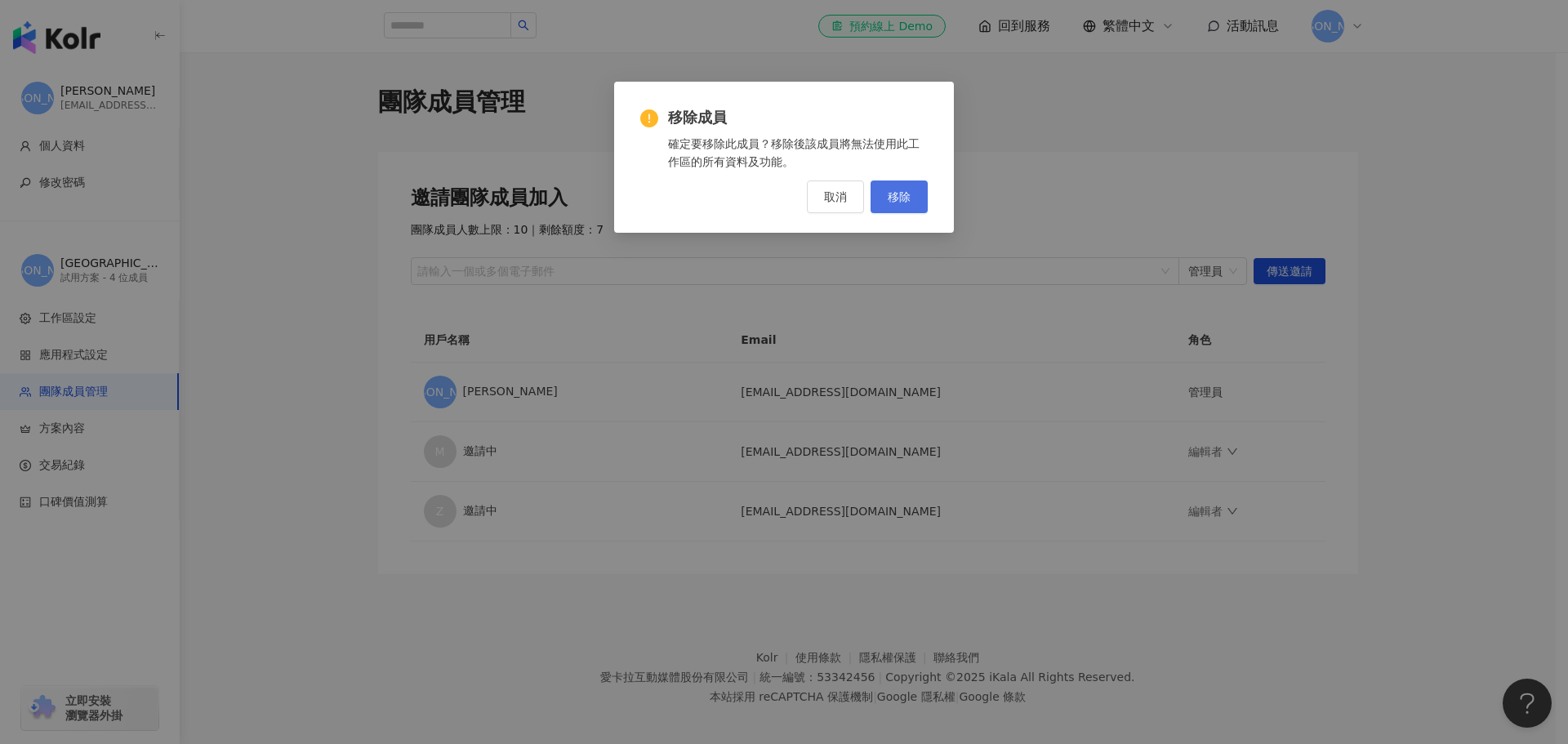
click at [903, 190] on span "移除" at bounding box center [899, 197] width 23 height 13
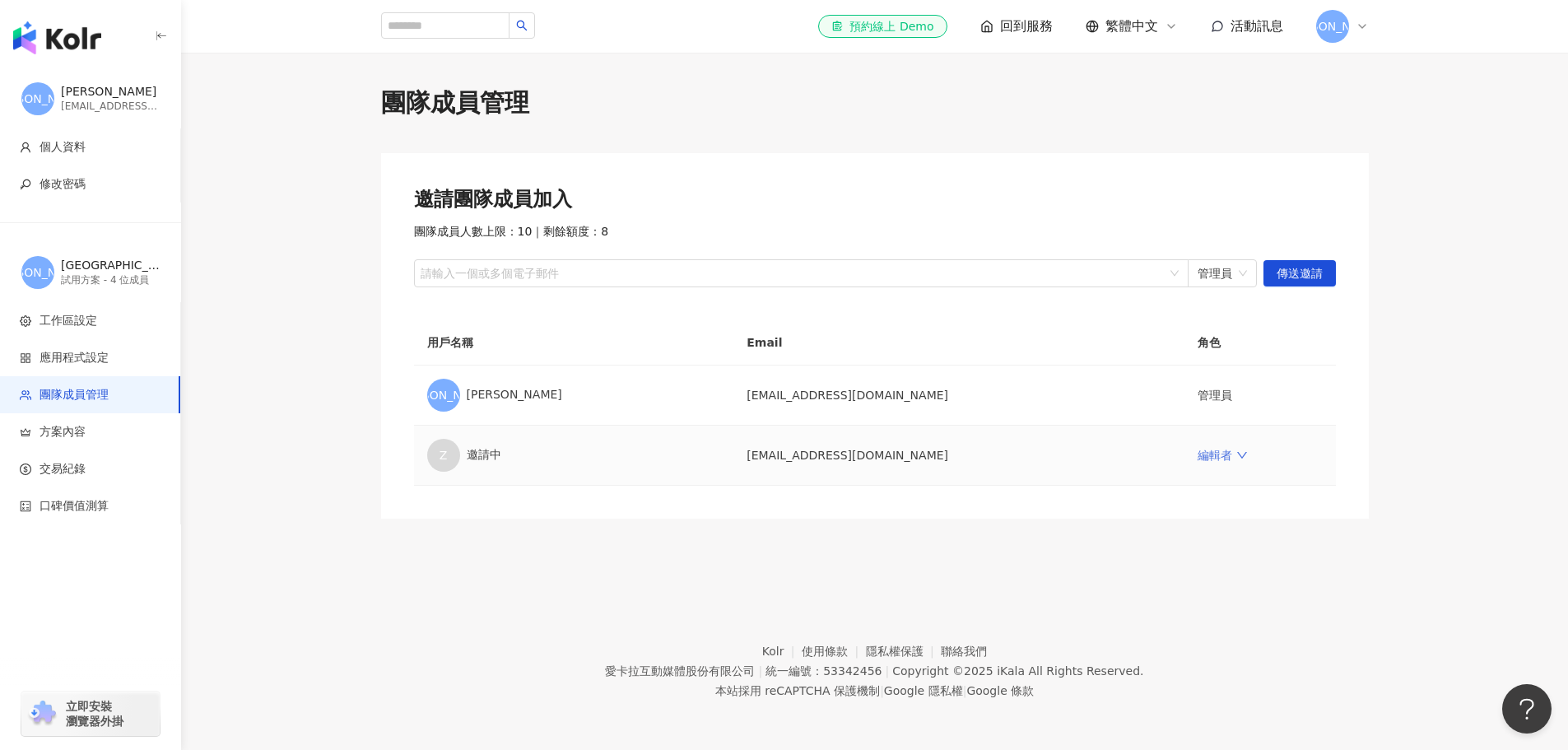
click at [1236, 454] on icon "down" at bounding box center [1242, 456] width 12 height 12
click at [1262, 651] on div "移除成員" at bounding box center [1262, 653] width 198 height 18
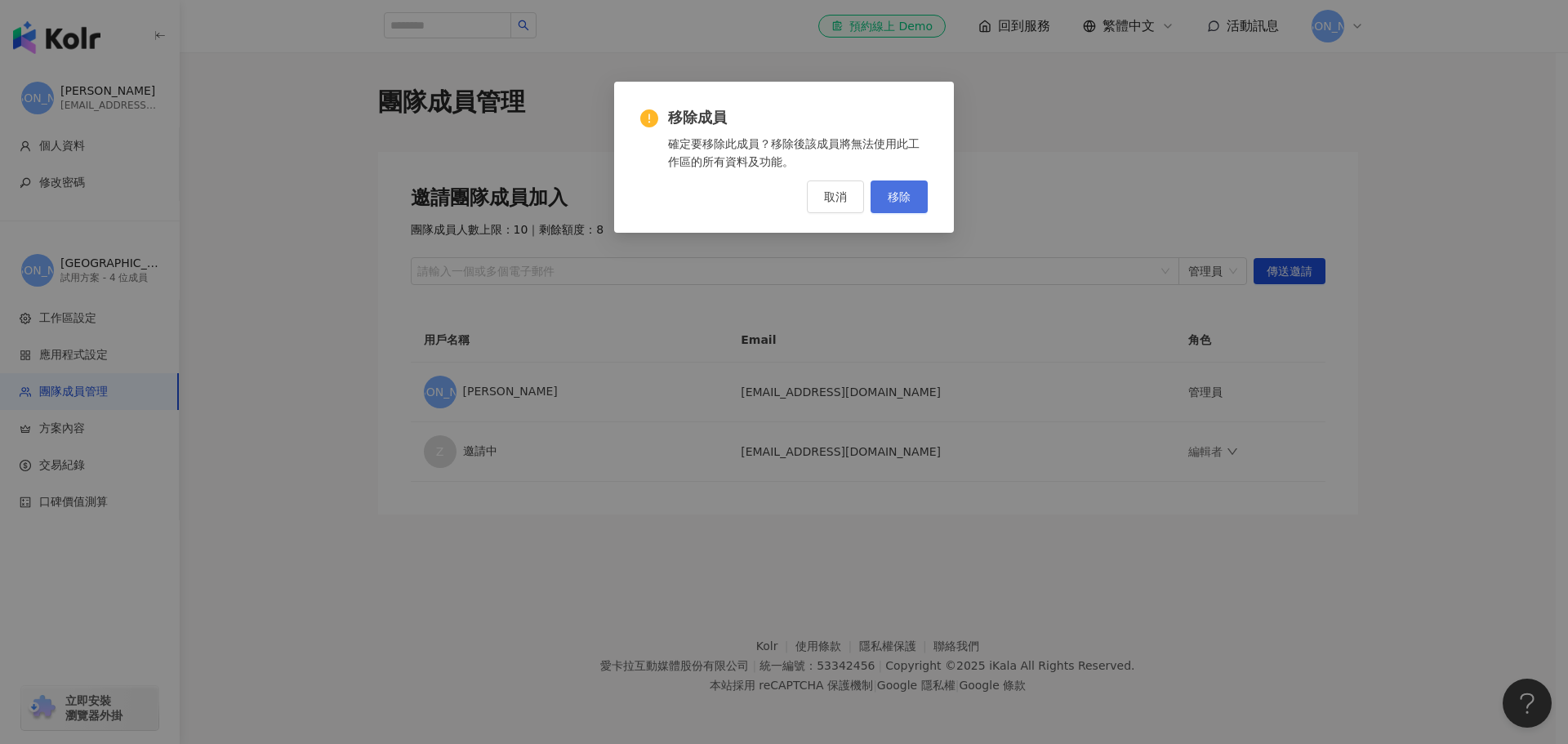
click at [909, 195] on span "移除" at bounding box center [899, 197] width 23 height 13
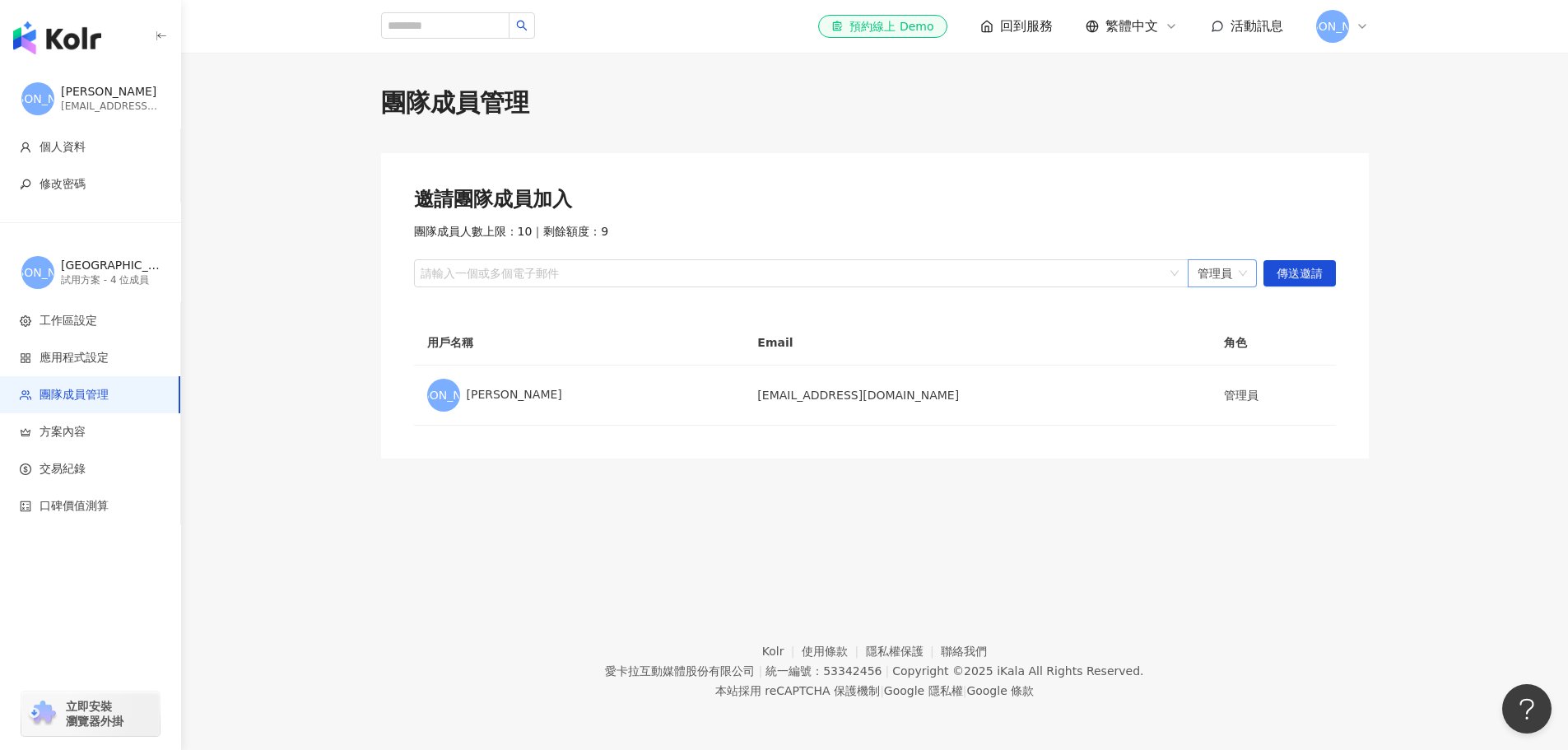
click at [1213, 271] on span "管理員" at bounding box center [1221, 273] width 49 height 26
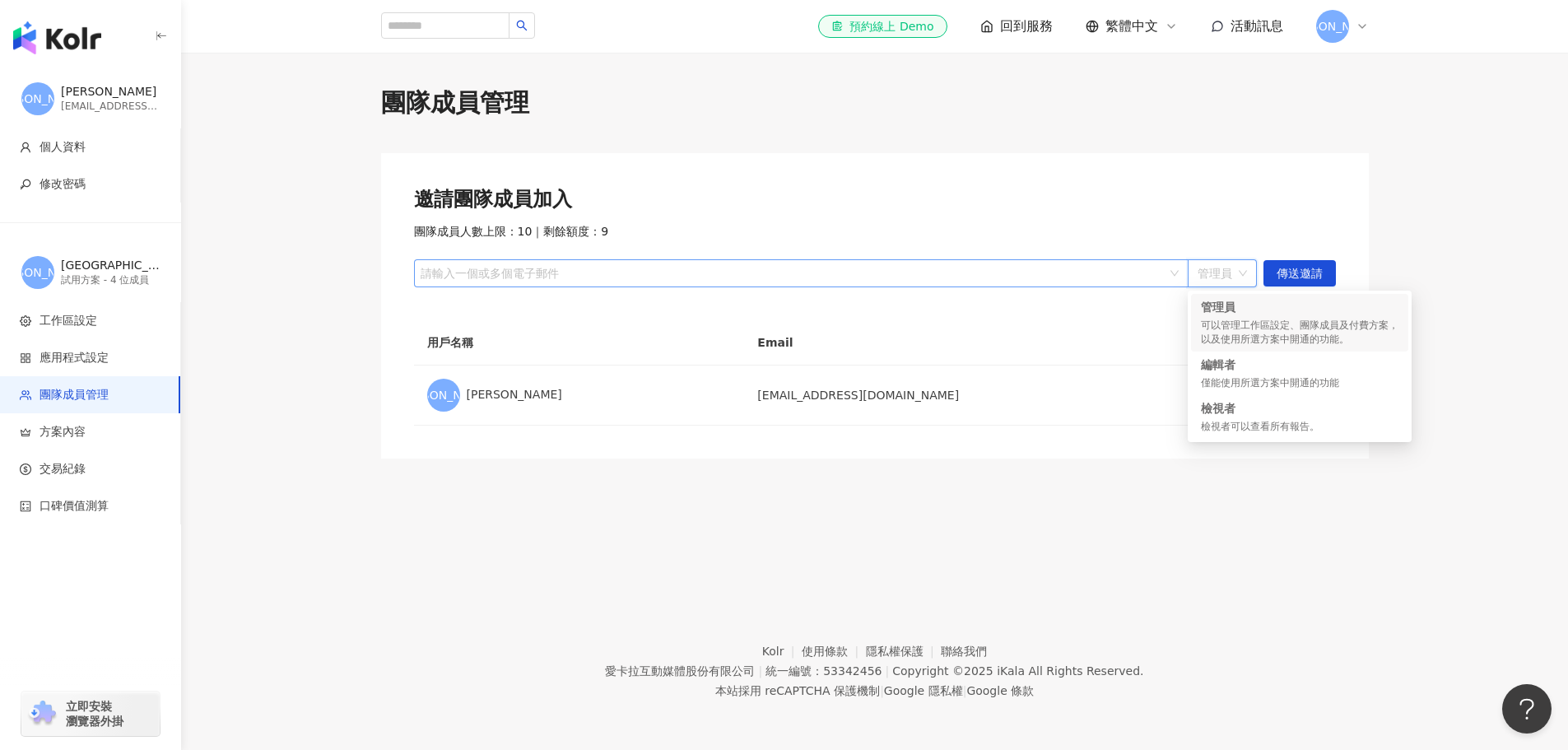
click at [1029, 278] on div at bounding box center [793, 273] width 751 height 13
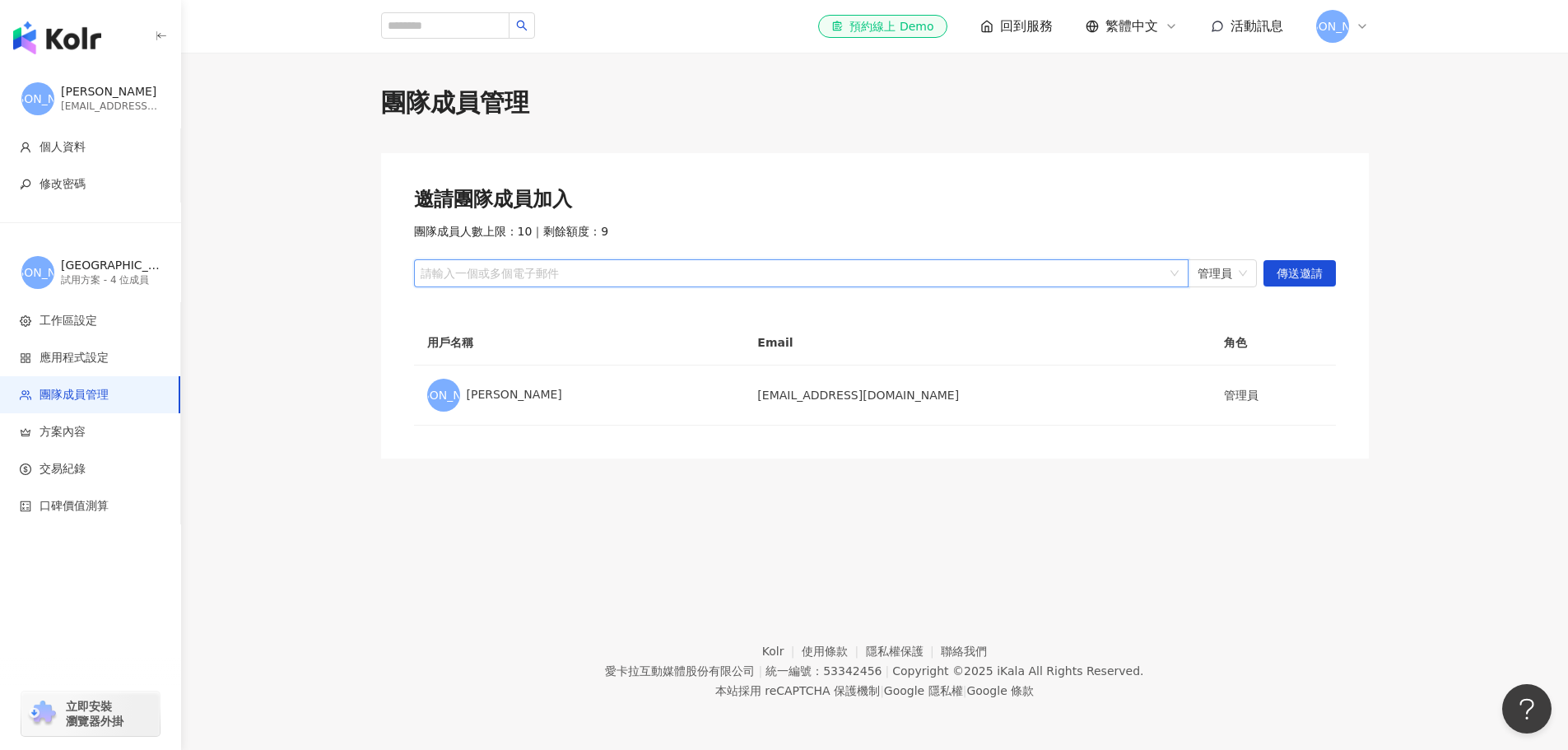
click at [1029, 278] on div at bounding box center [793, 273] width 751 height 13
type input "*"
type input "**********"
click at [1298, 262] on span "傳送邀請" at bounding box center [1299, 274] width 46 height 26
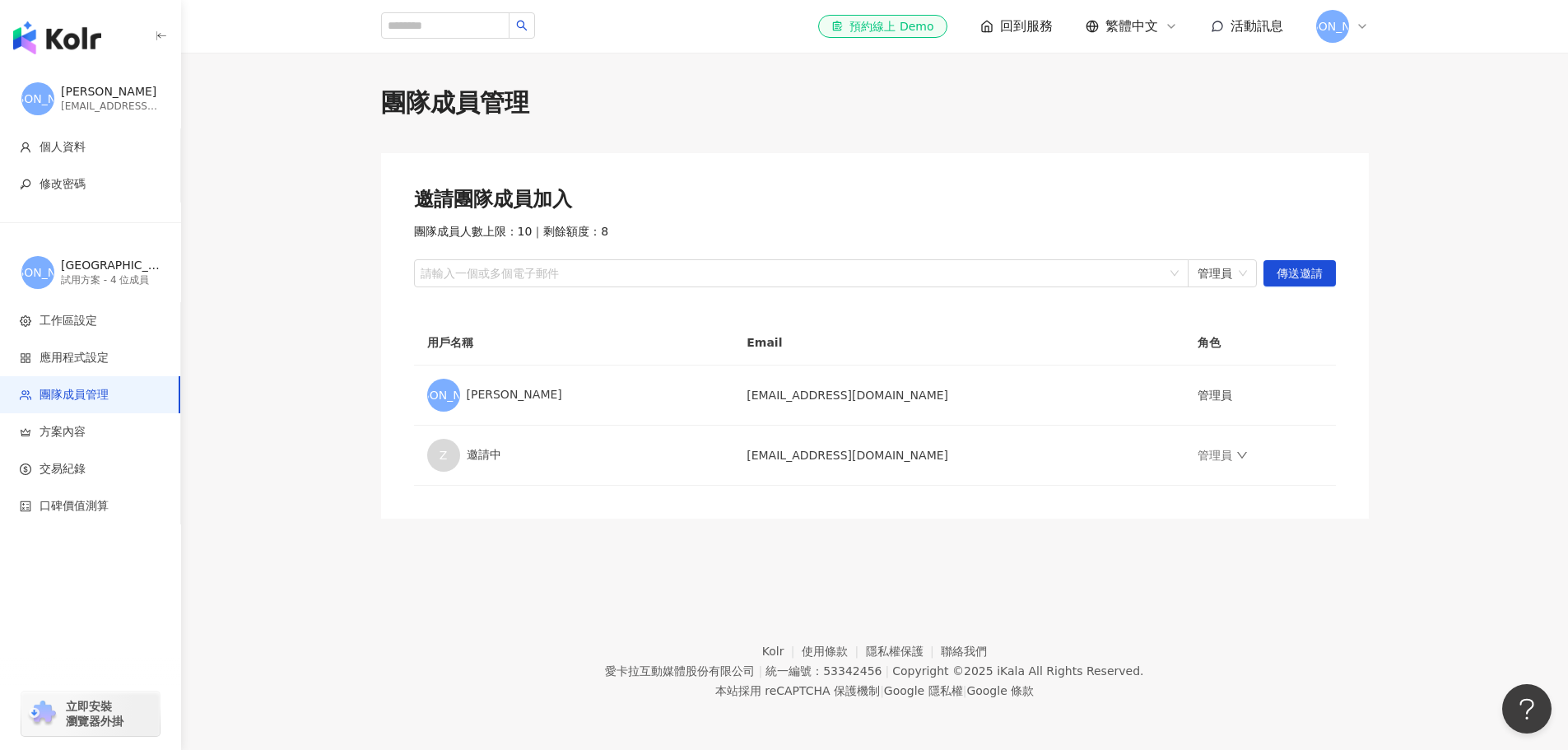
click at [292, 304] on main "團隊成員管理 邀請團隊成員加入 團隊成員人數上限：10 ｜ 剩餘額度：8 請輸入一個或多個電子郵件 管理員 傳送邀請 用戶名稱 Email 角色 永 永邑 […" at bounding box center [874, 302] width 1386 height 433
click at [322, 286] on main "團隊成員管理 邀請團隊成員加入 團隊成員人數上限：10 ｜ 剩餘額度：8 請輸入一個或多個電子郵件 管理員 傳送邀請 用戶名稱 Email 角色 永 永邑 […" at bounding box center [874, 302] width 1386 height 433
drag, startPoint x: 240, startPoint y: 379, endPoint x: 253, endPoint y: 385, distance: 14.3
click at [240, 379] on main "團隊成員管理 邀請團隊成員加入 團隊成員人數上限：10 ｜ 剩餘額度：8 請輸入一個或多個電子郵件 管理員 傳送邀請 用戶名稱 Email 角色 永 永邑 […" at bounding box center [874, 302] width 1386 height 433
click at [291, 285] on main "團隊成員管理 邀請團隊成員加入 團隊成員人數上限：10 ｜ 剩餘額度：8 請輸入一個或多個電子郵件 管理員 傳送邀請 用戶名稱 Email 角色 永 永邑 […" at bounding box center [874, 302] width 1386 height 433
